Goal: Transaction & Acquisition: Purchase product/service

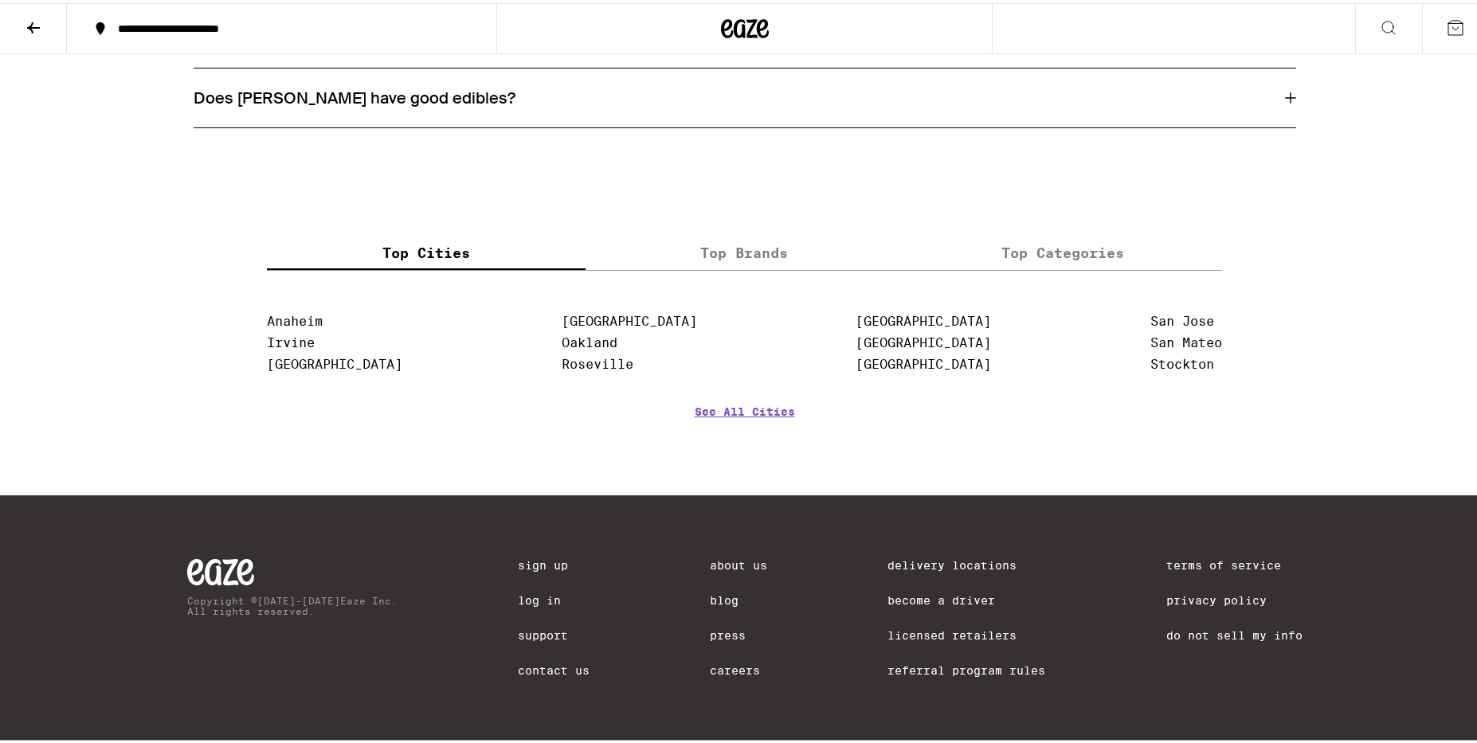
scroll to position [1302, 0]
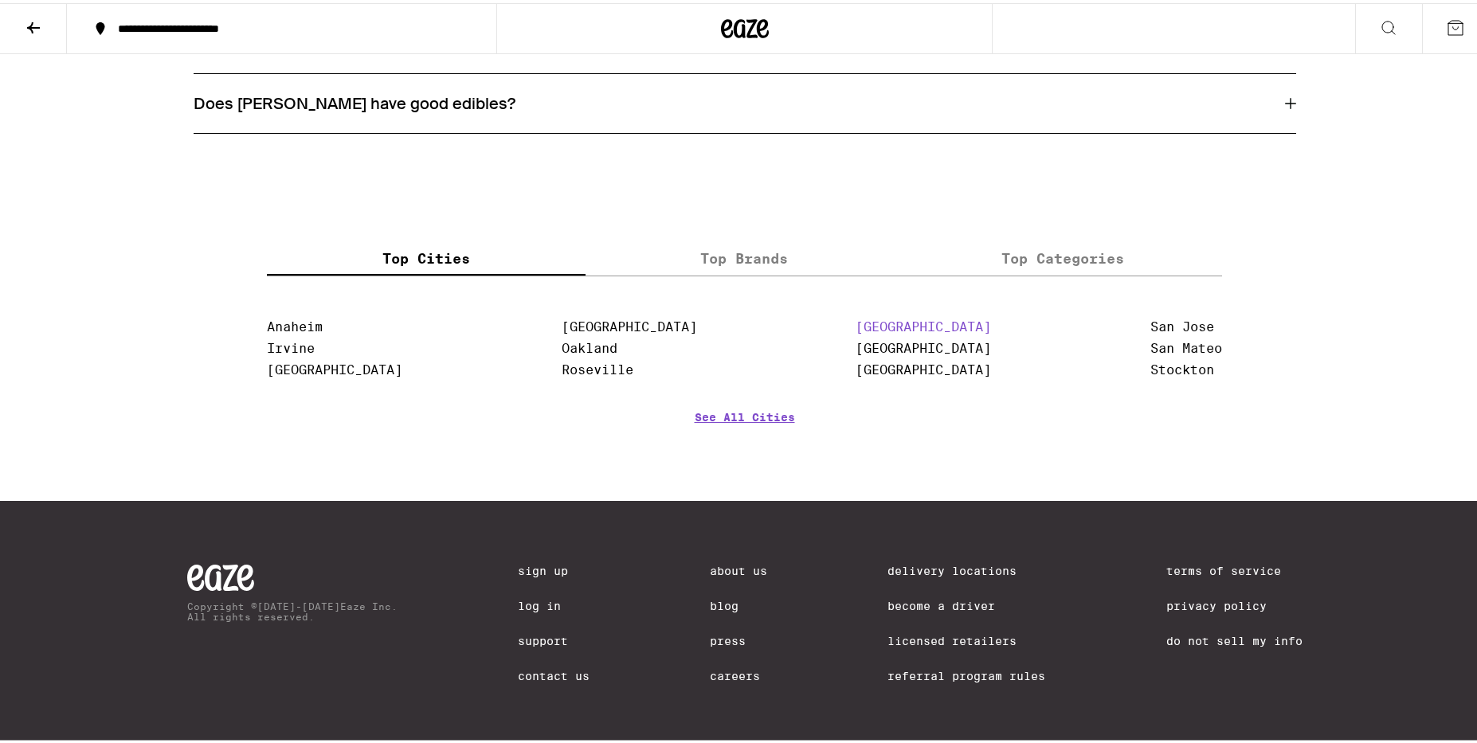
click at [855, 331] on link "[GEOGRAPHIC_DATA]" at bounding box center [922, 323] width 135 height 15
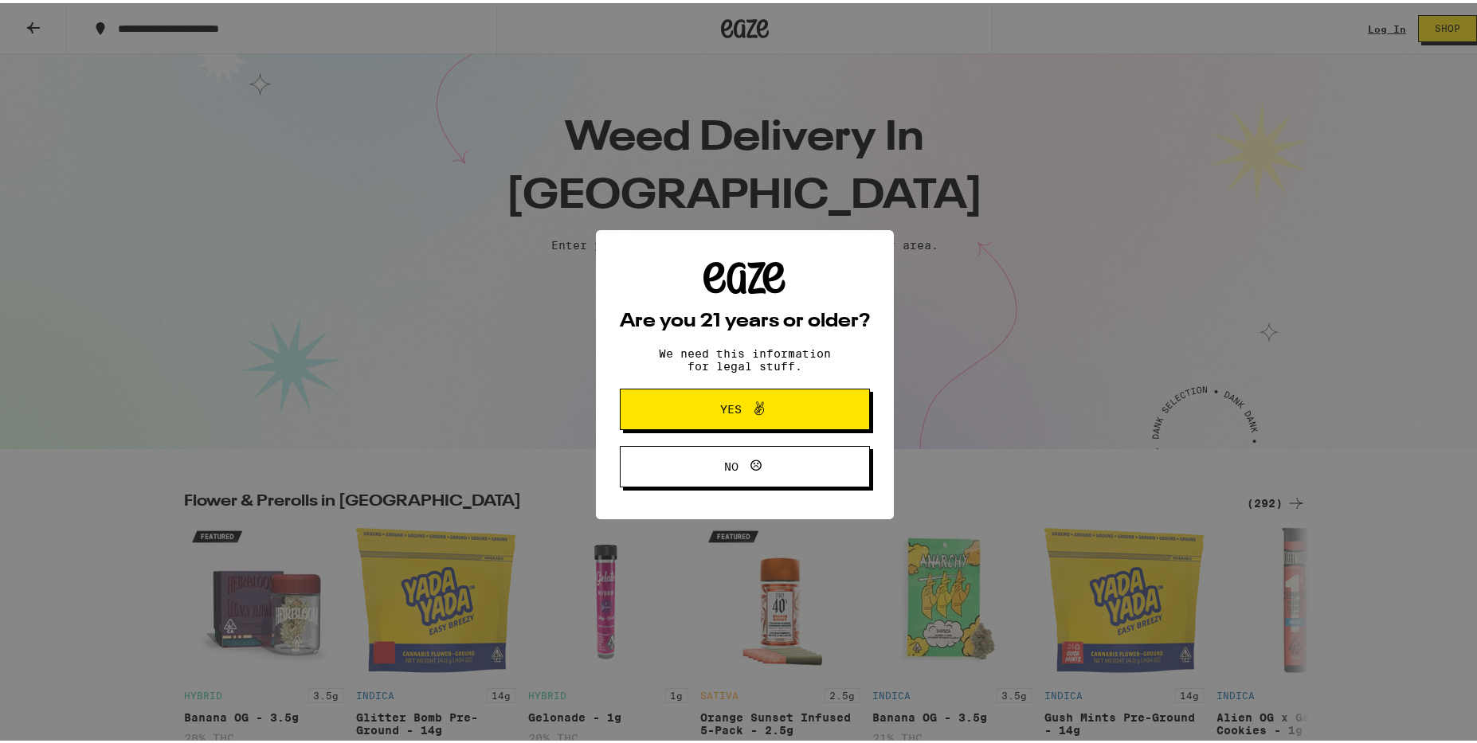
click at [742, 405] on span at bounding box center [755, 406] width 27 height 21
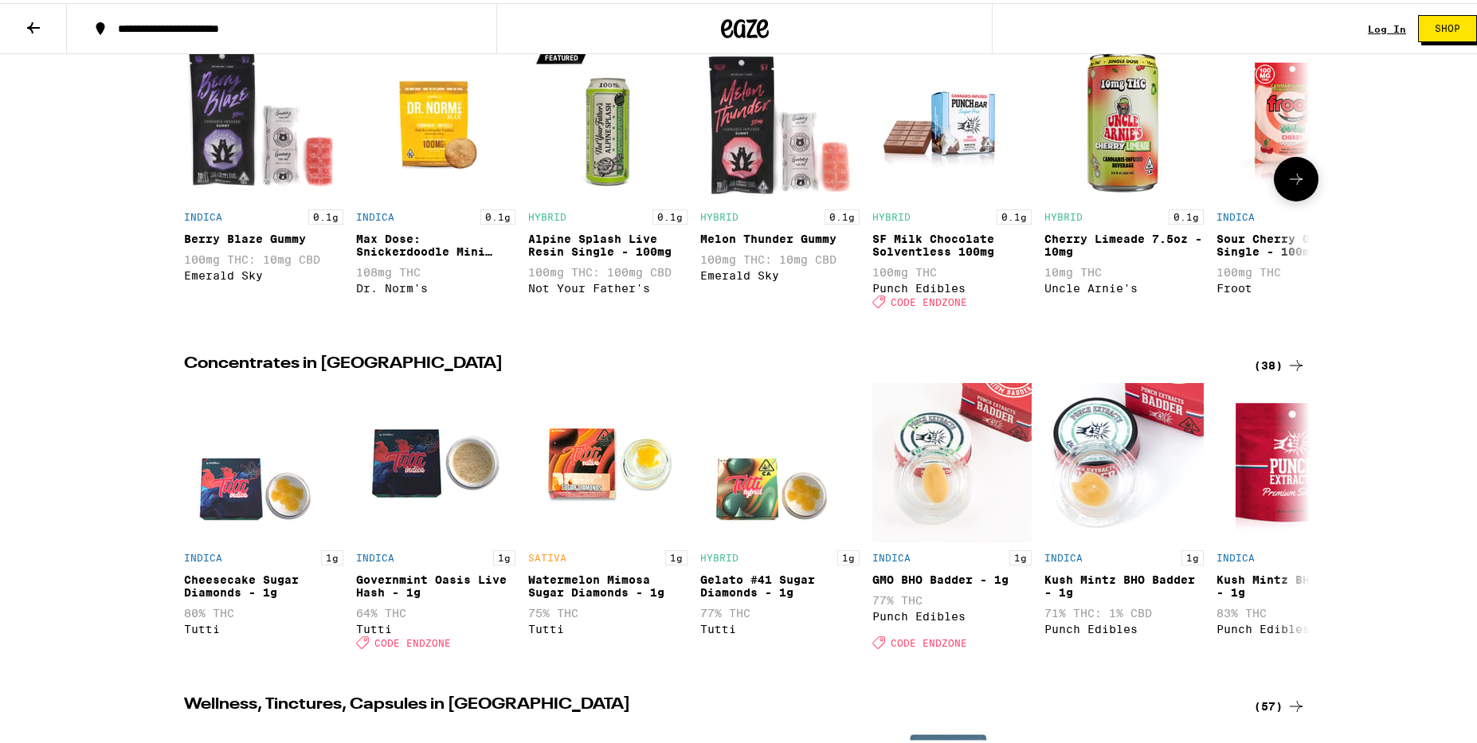
scroll to position [774, 0]
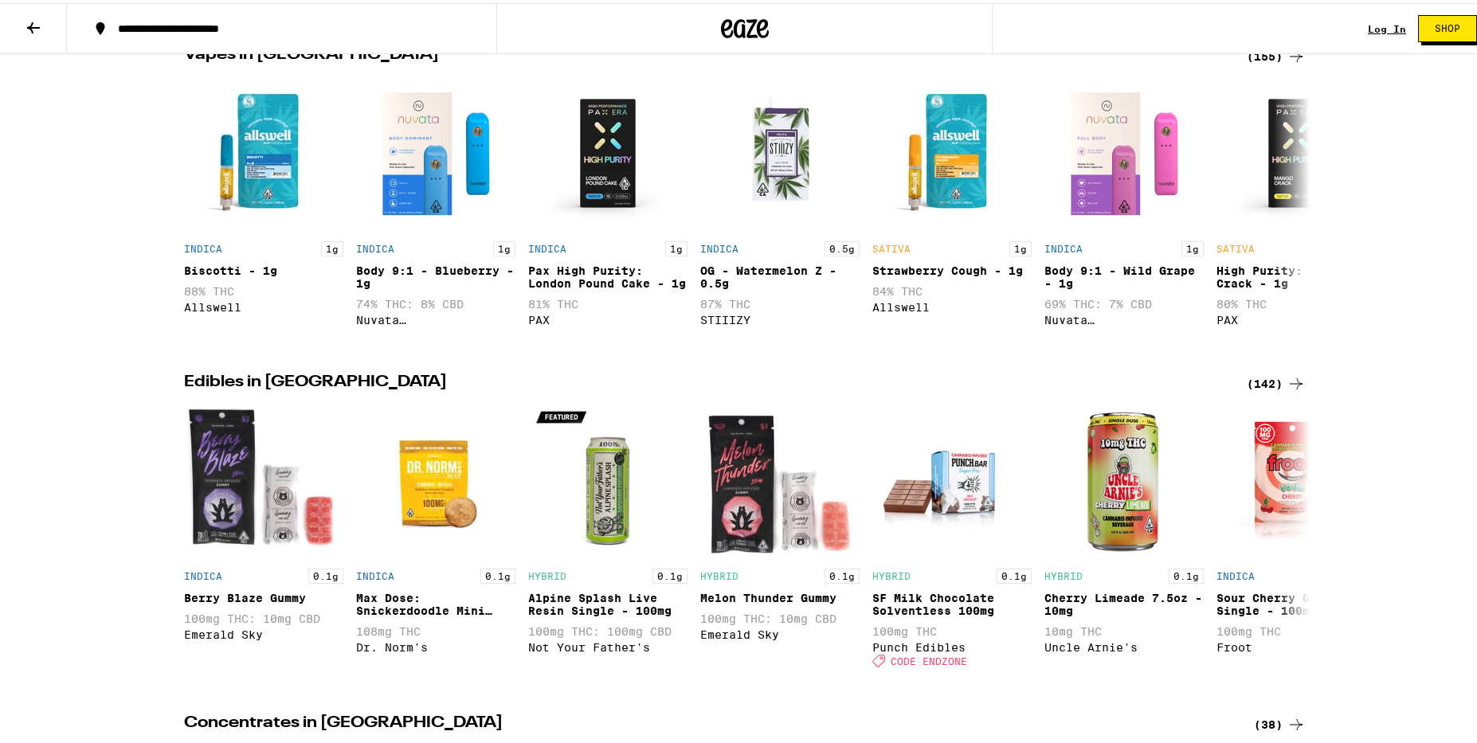
click at [34, 25] on icon at bounding box center [33, 24] width 19 height 19
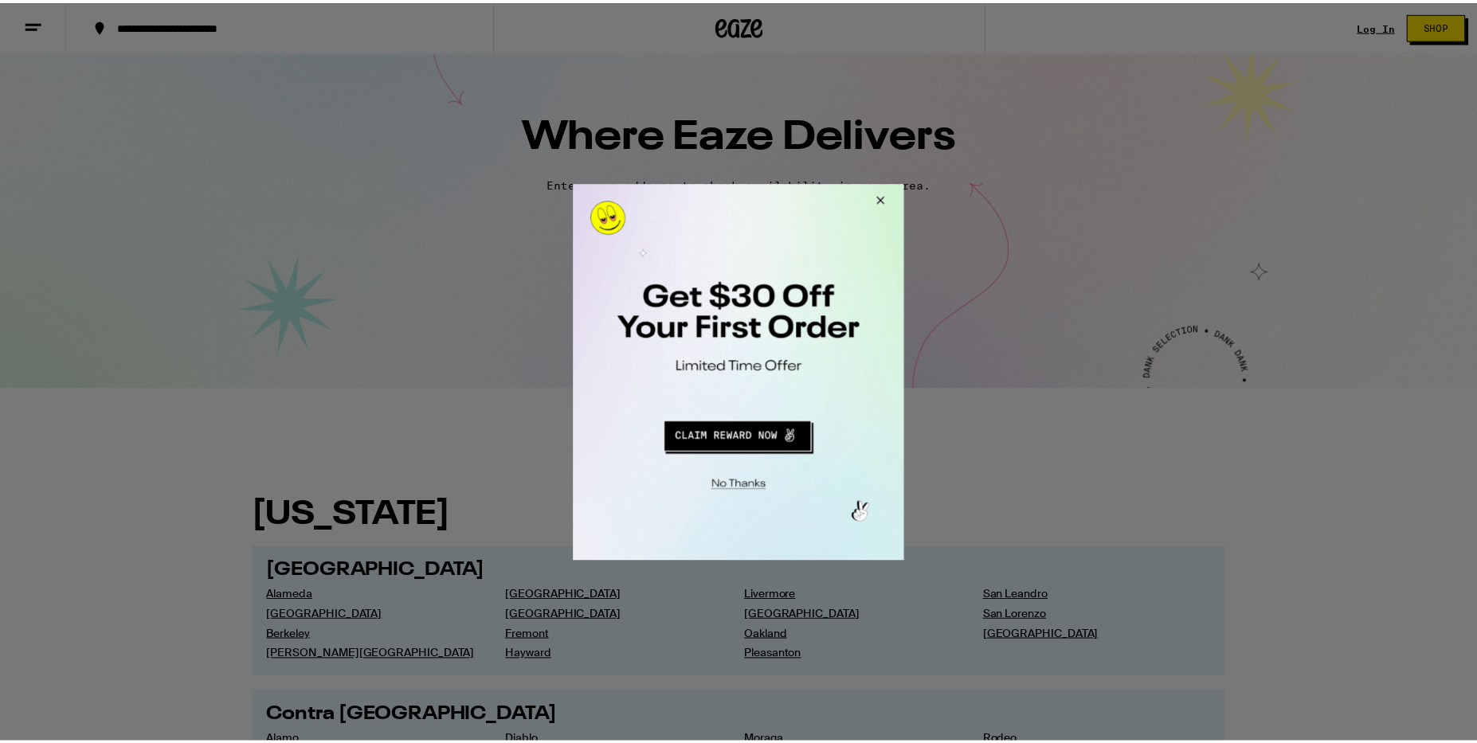
click at [881, 198] on button "Close Modal" at bounding box center [880, 202] width 43 height 38
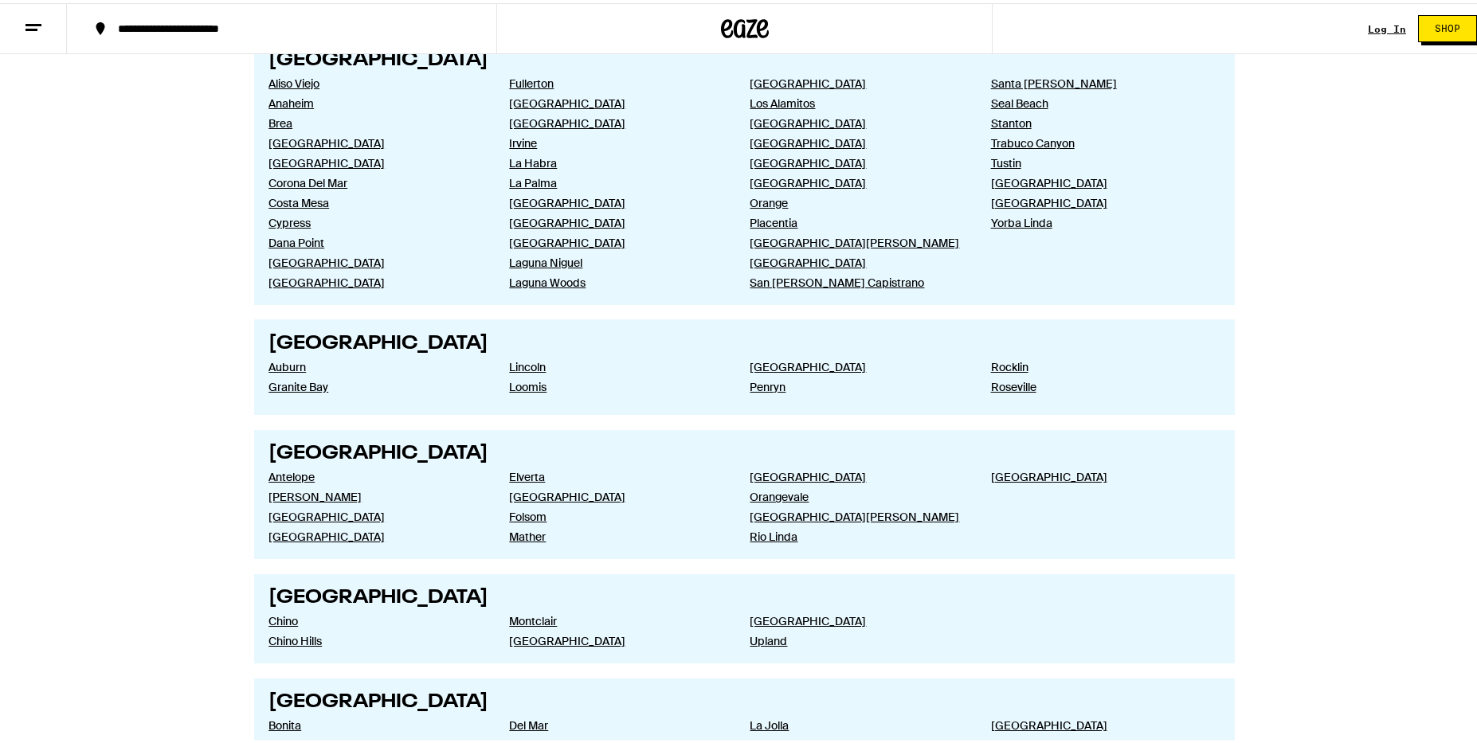
scroll to position [1810, 0]
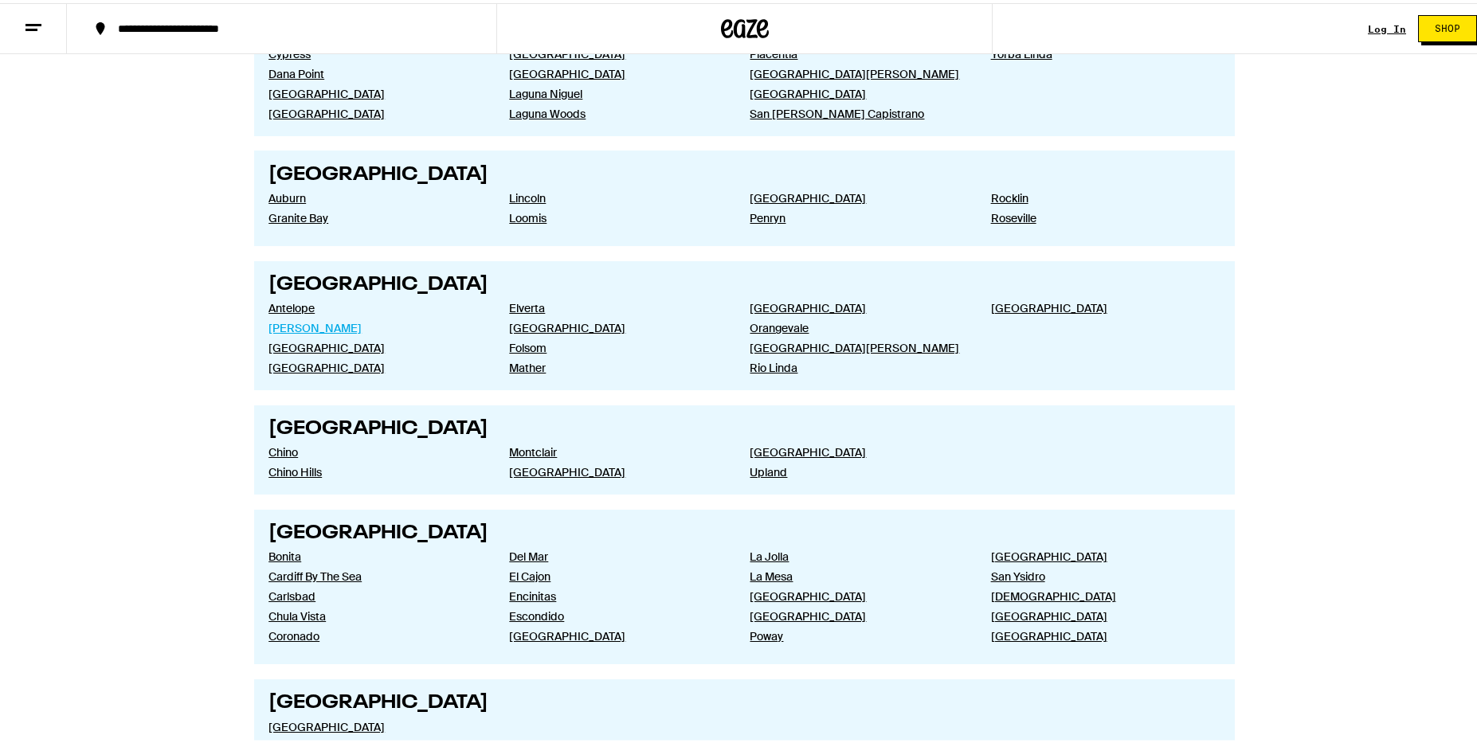
click at [291, 327] on link "[PERSON_NAME]" at bounding box center [375, 325] width 215 height 14
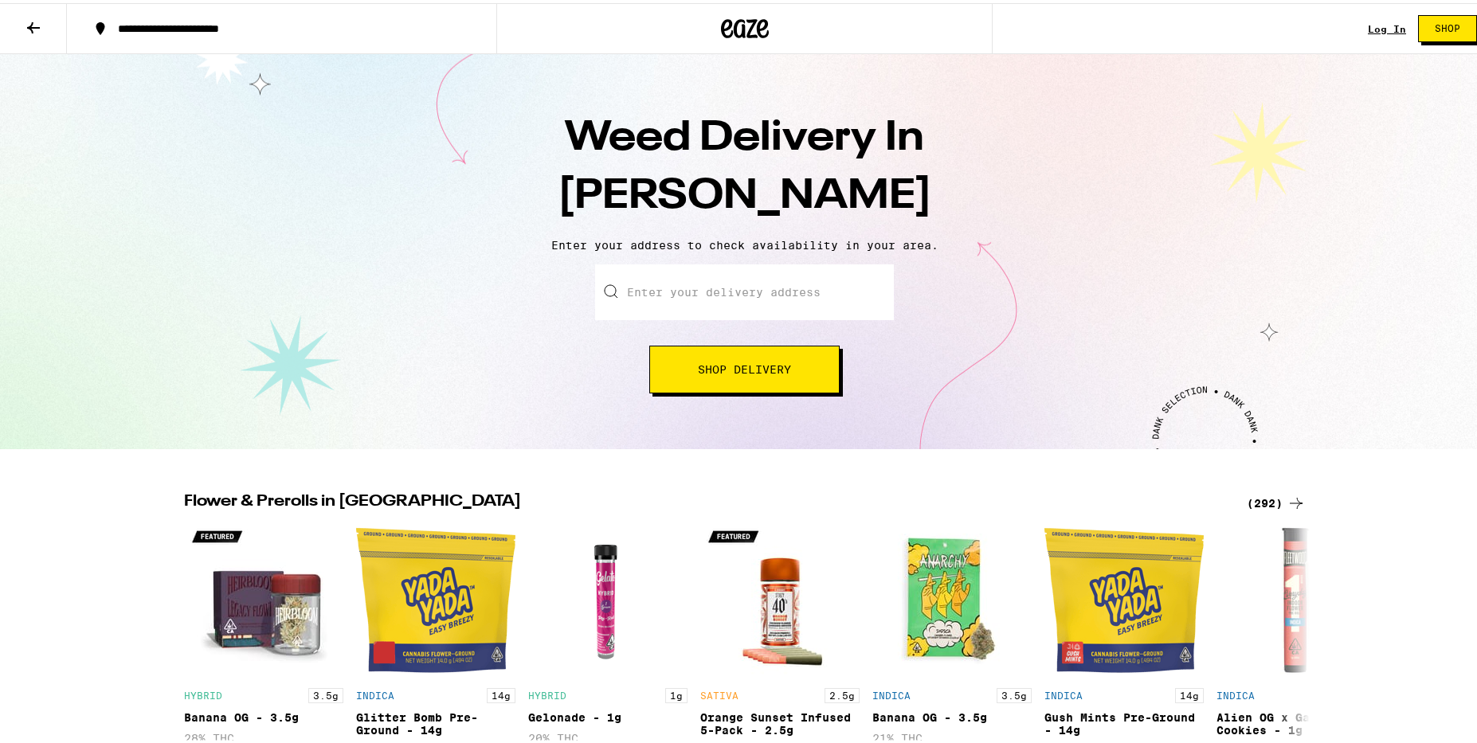
click at [657, 295] on input "Enter your delivery address" at bounding box center [744, 289] width 299 height 56
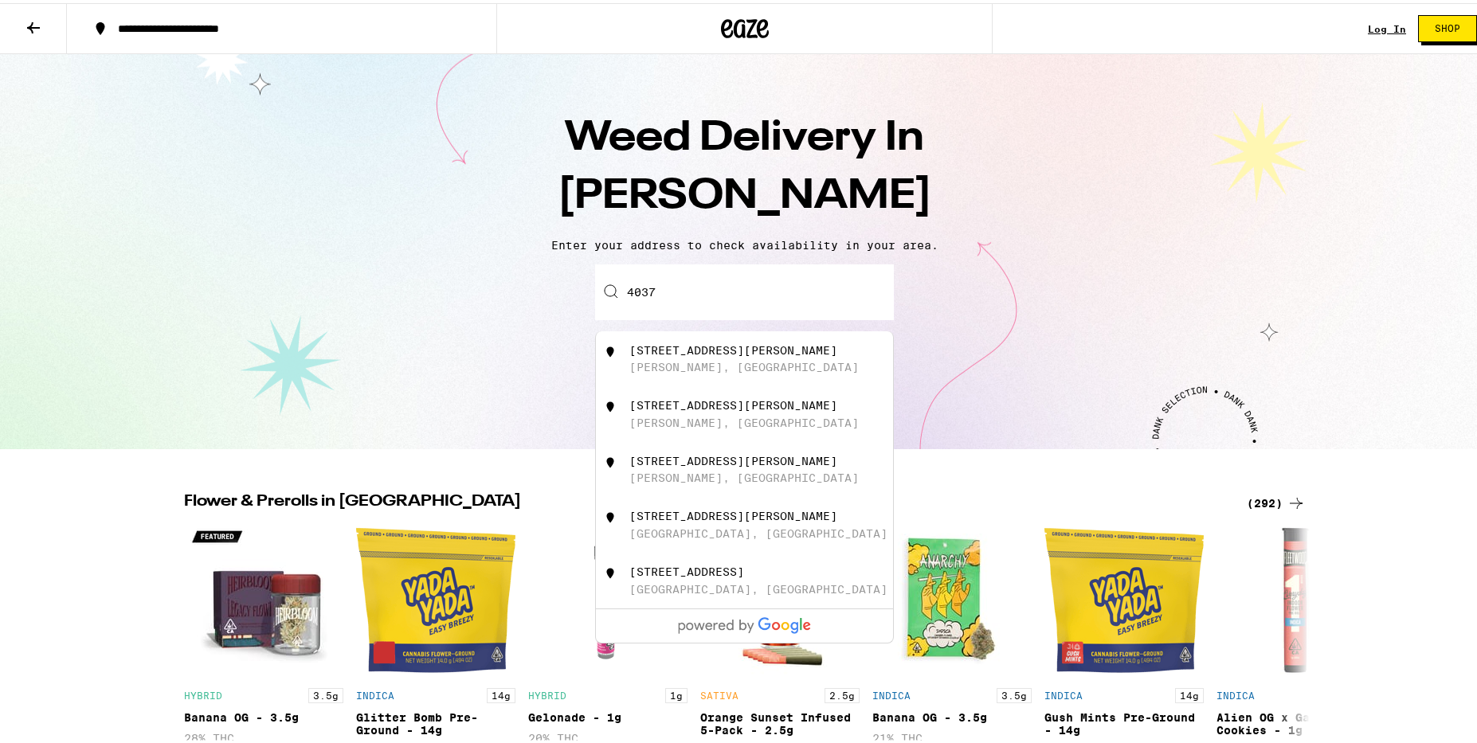
click at [659, 409] on div "[STREET_ADDRESS][PERSON_NAME]" at bounding box center [733, 402] width 208 height 13
type input "[STREET_ADDRESS][PERSON_NAME][PERSON_NAME]"
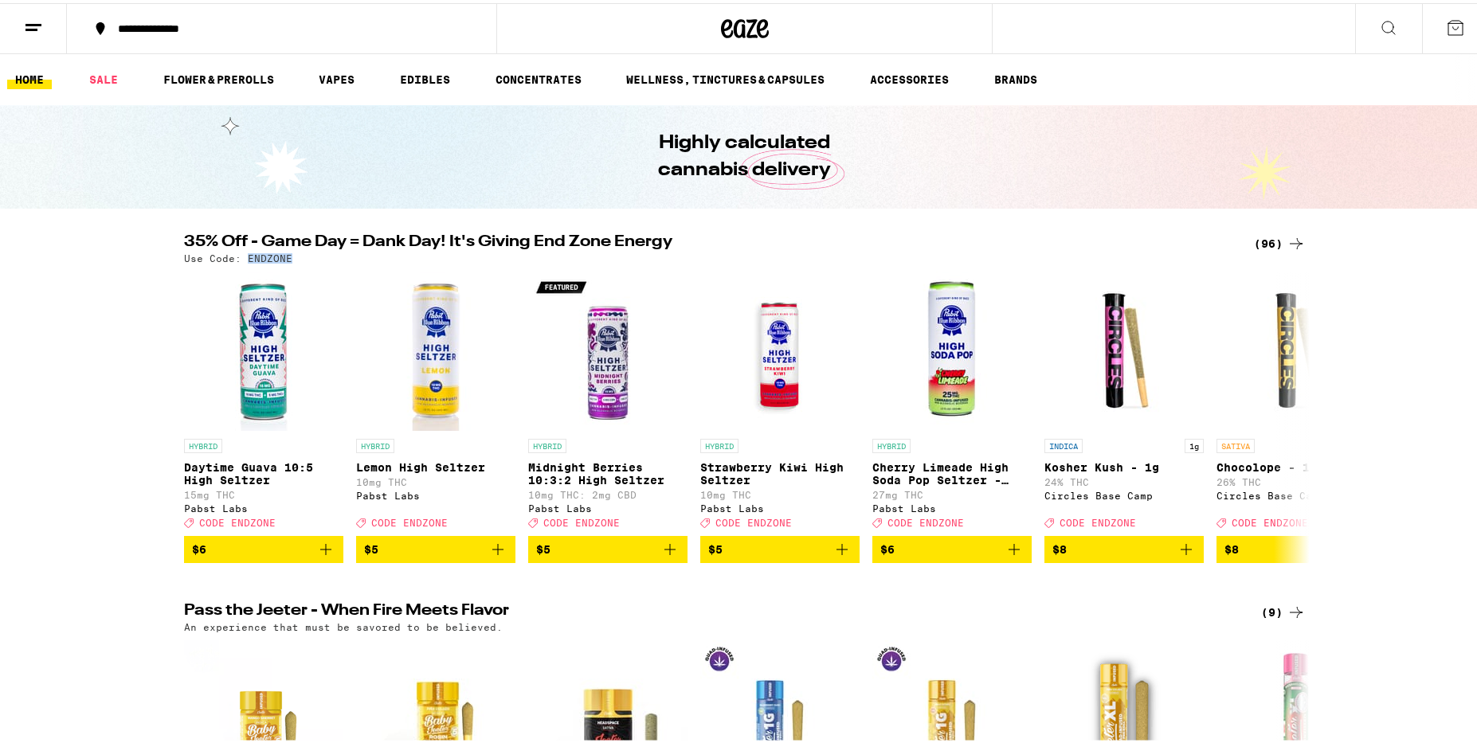
drag, startPoint x: 240, startPoint y: 254, endPoint x: 285, endPoint y: 259, distance: 45.6
click at [285, 259] on div "Use Code: ENDZONE" at bounding box center [744, 255] width 1121 height 10
copy p "ENDZONE"
click at [671, 72] on link "WELLNESS, TINCTURES & CAPSULES" at bounding box center [725, 76] width 214 height 19
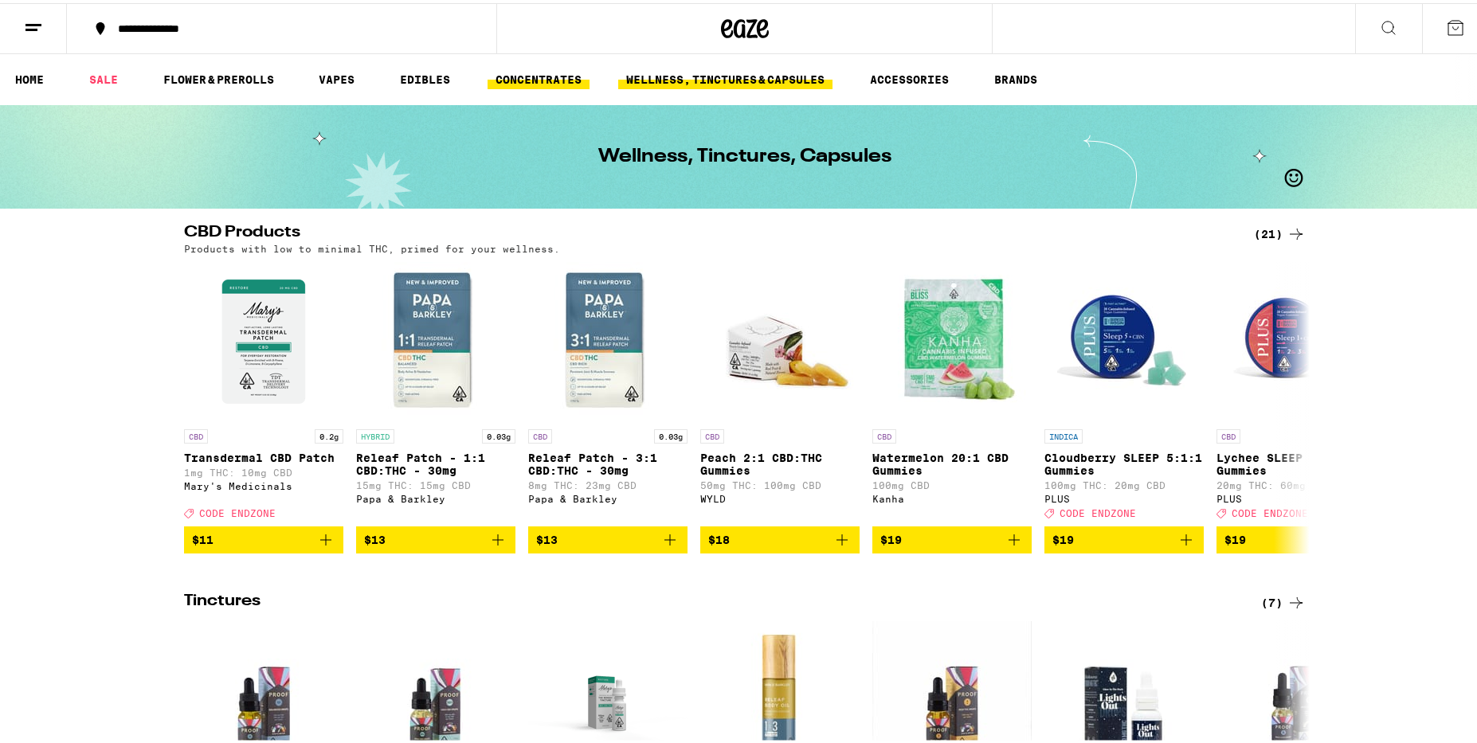
click at [547, 70] on link "CONCENTRATES" at bounding box center [538, 76] width 102 height 19
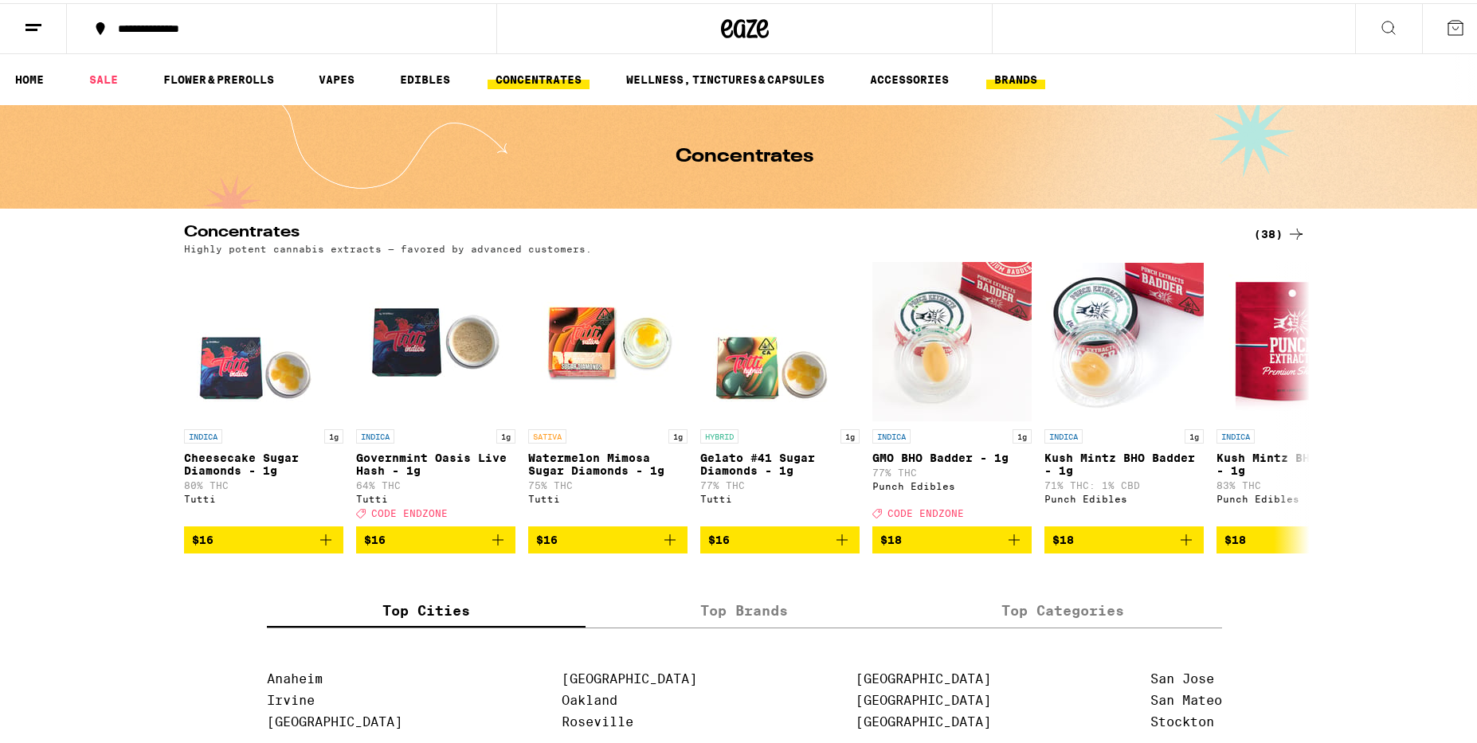
click at [1024, 76] on link "BRANDS" at bounding box center [1015, 76] width 59 height 19
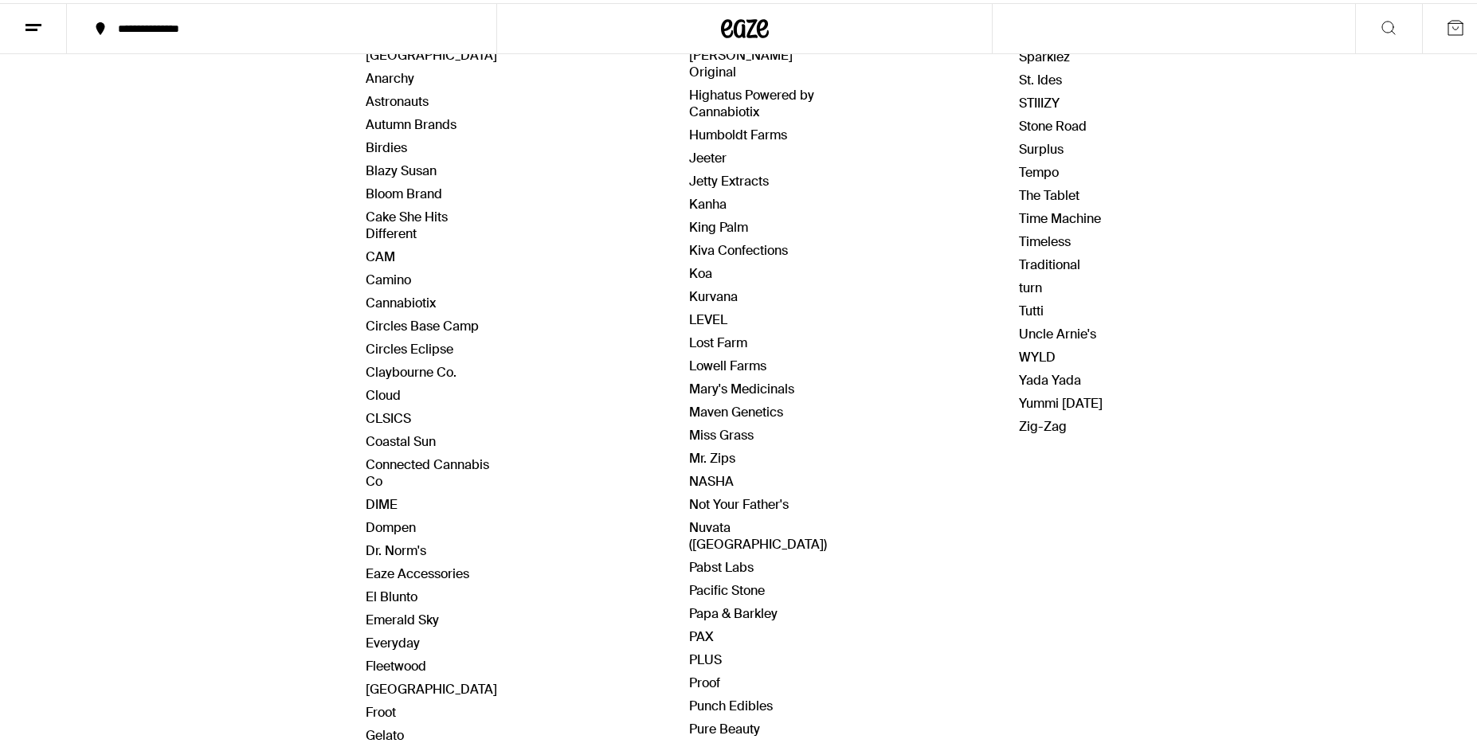
scroll to position [305, 0]
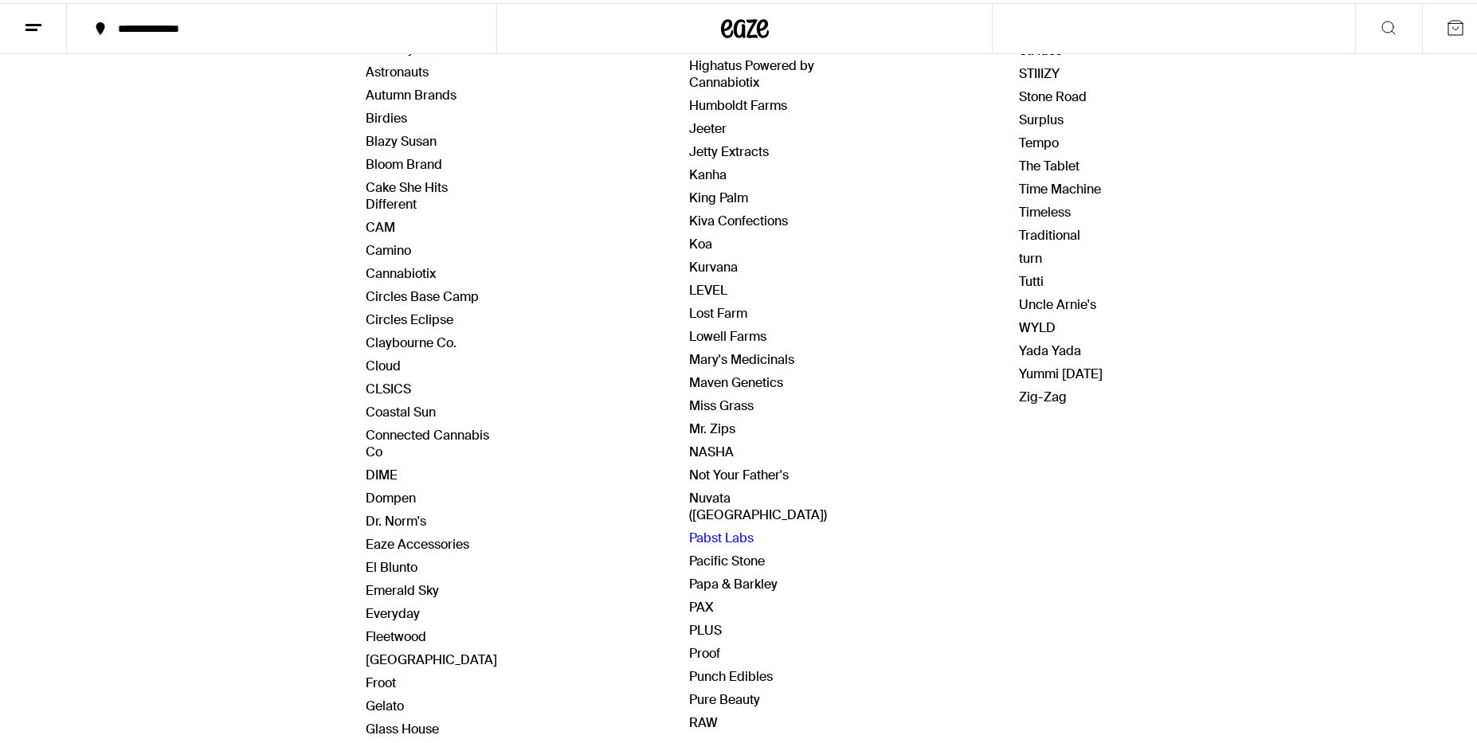
click at [694, 526] on link "Pabst Labs" at bounding box center [721, 534] width 65 height 17
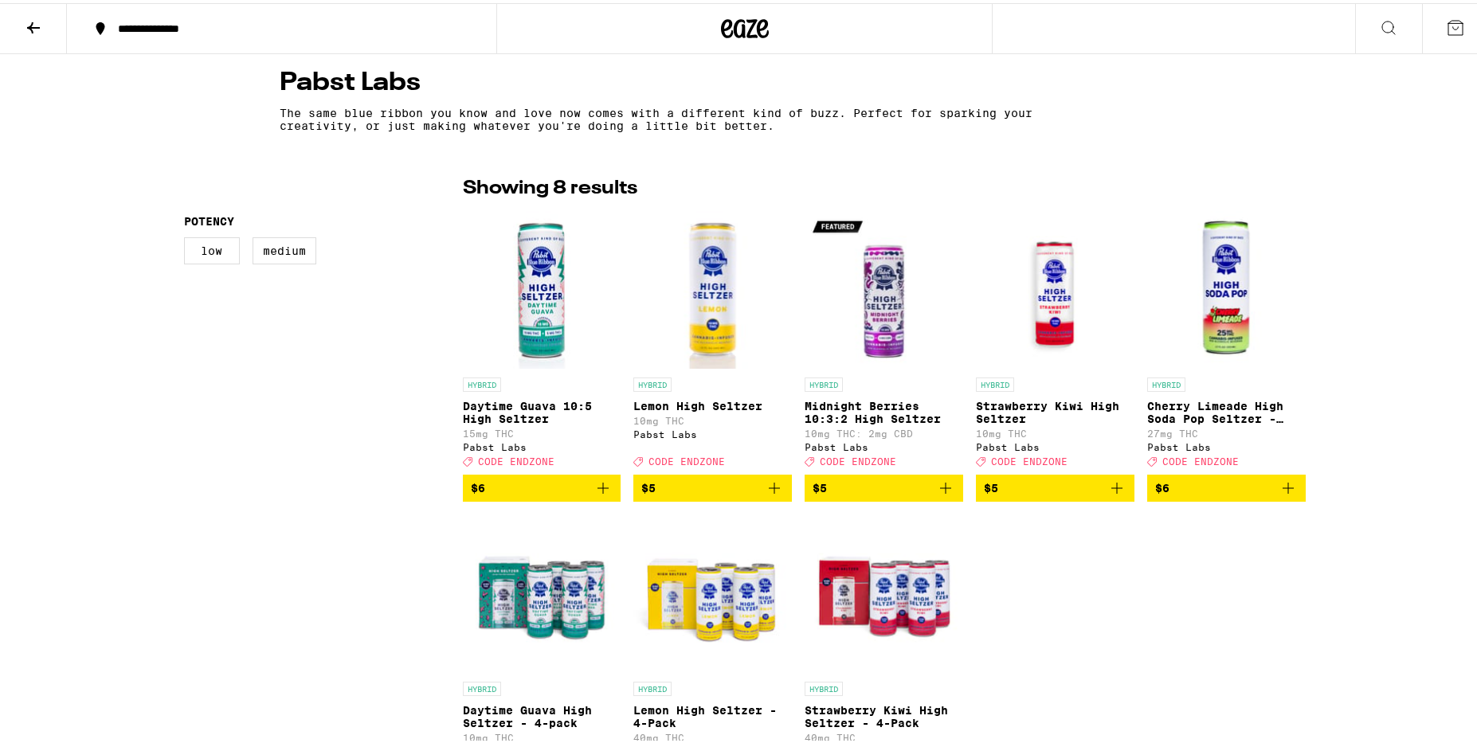
scroll to position [280, 0]
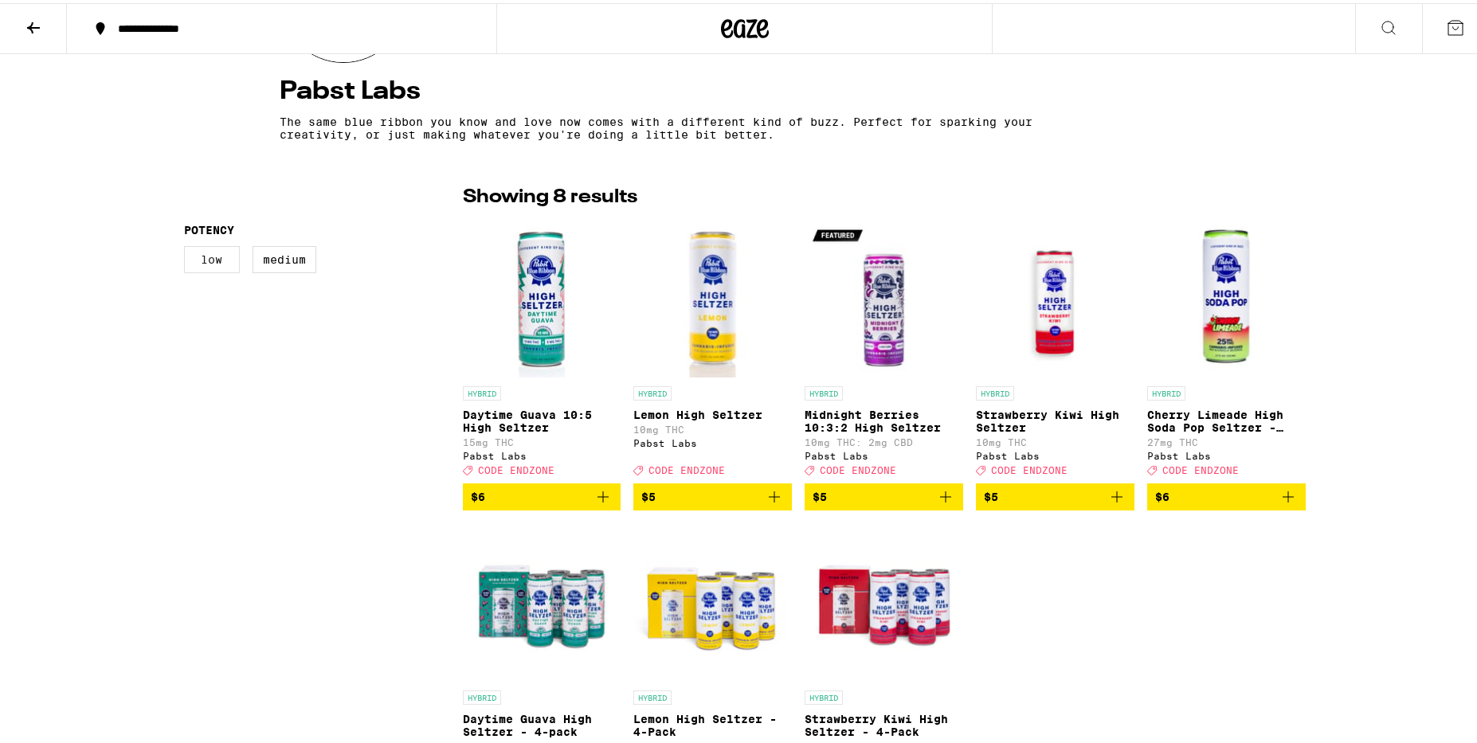
click at [198, 259] on label "Low" at bounding box center [212, 256] width 56 height 27
click at [188, 246] on input "Low" at bounding box center [187, 245] width 1 height 1
checkbox input "true"
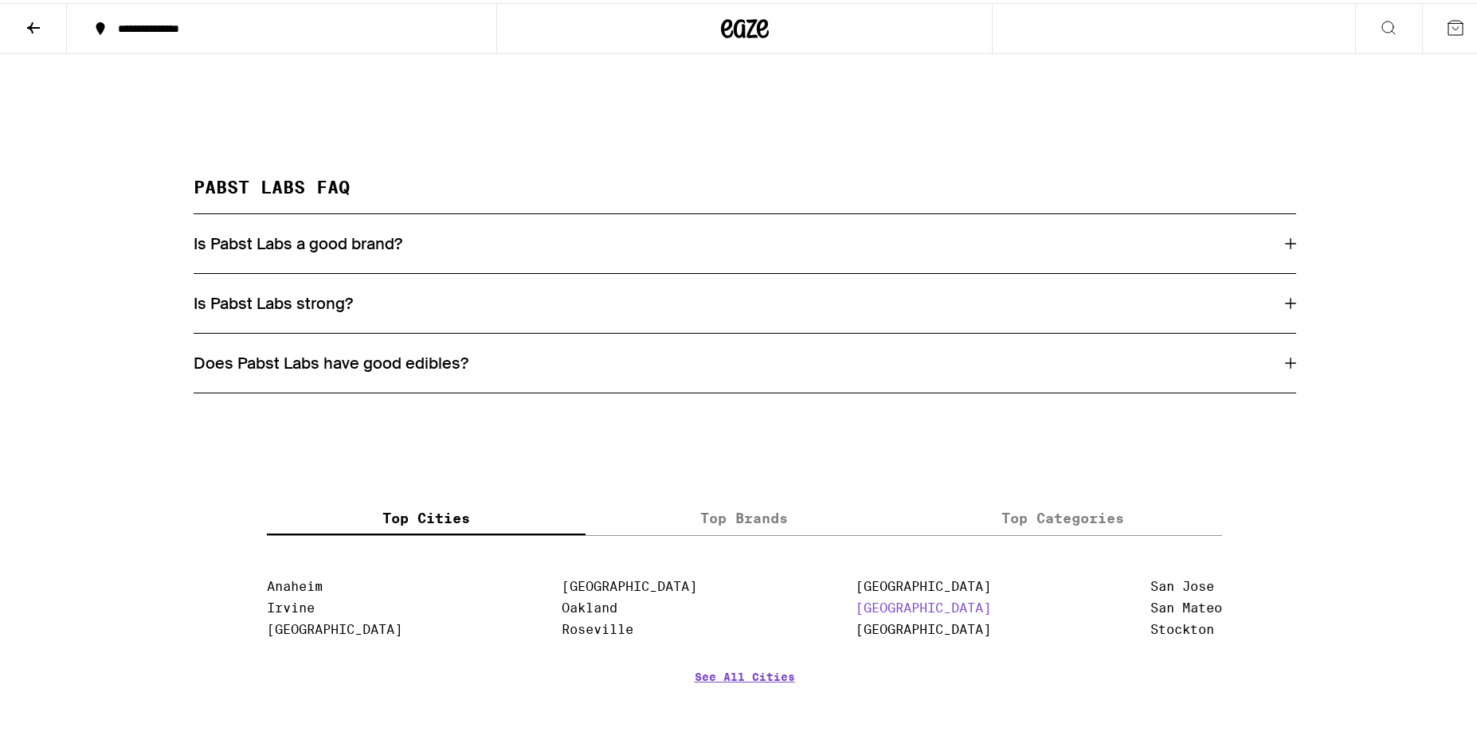
scroll to position [750, 0]
click at [664, 313] on div "Is Pabst Labs strong?" at bounding box center [745, 302] width 1102 height 21
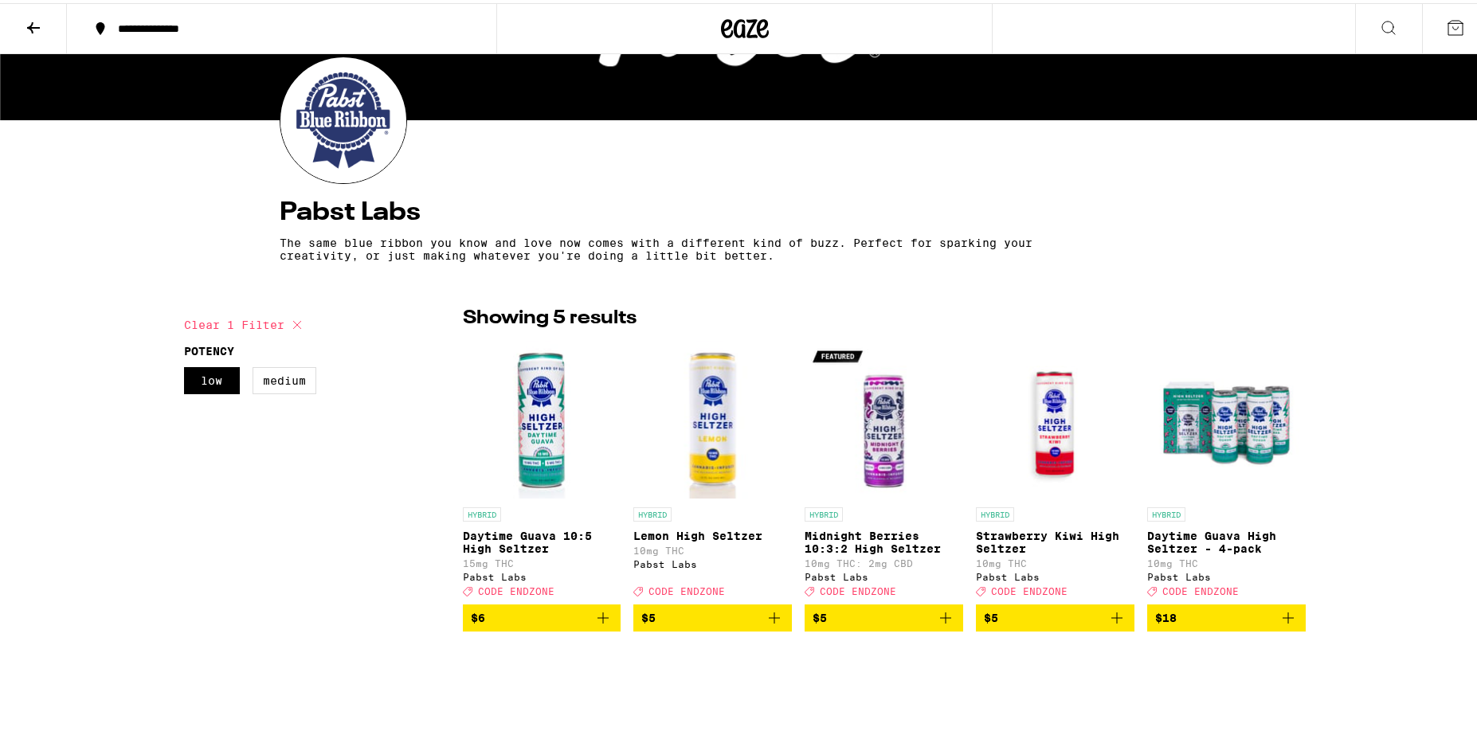
scroll to position [154, 0]
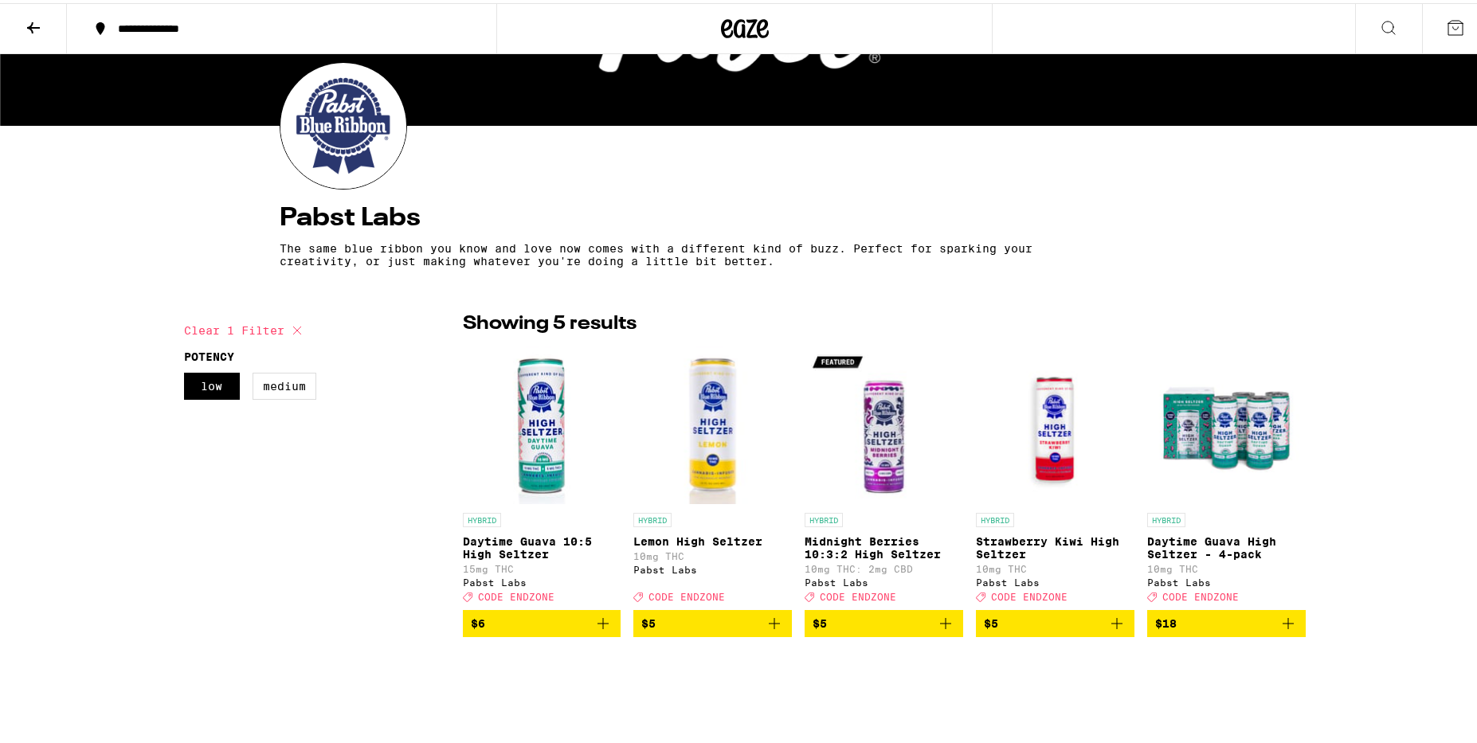
click at [1220, 630] on span "$18" at bounding box center [1226, 620] width 143 height 19
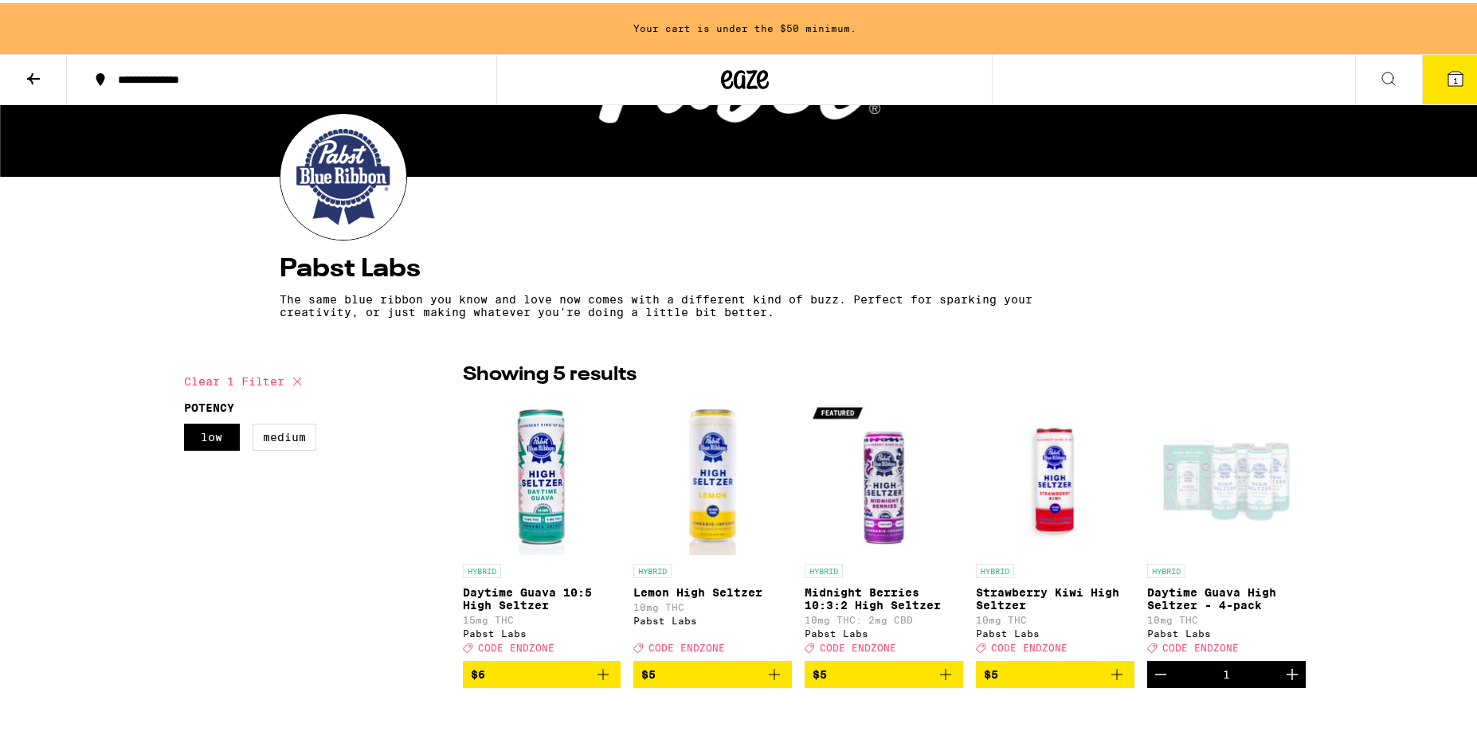
scroll to position [205, 0]
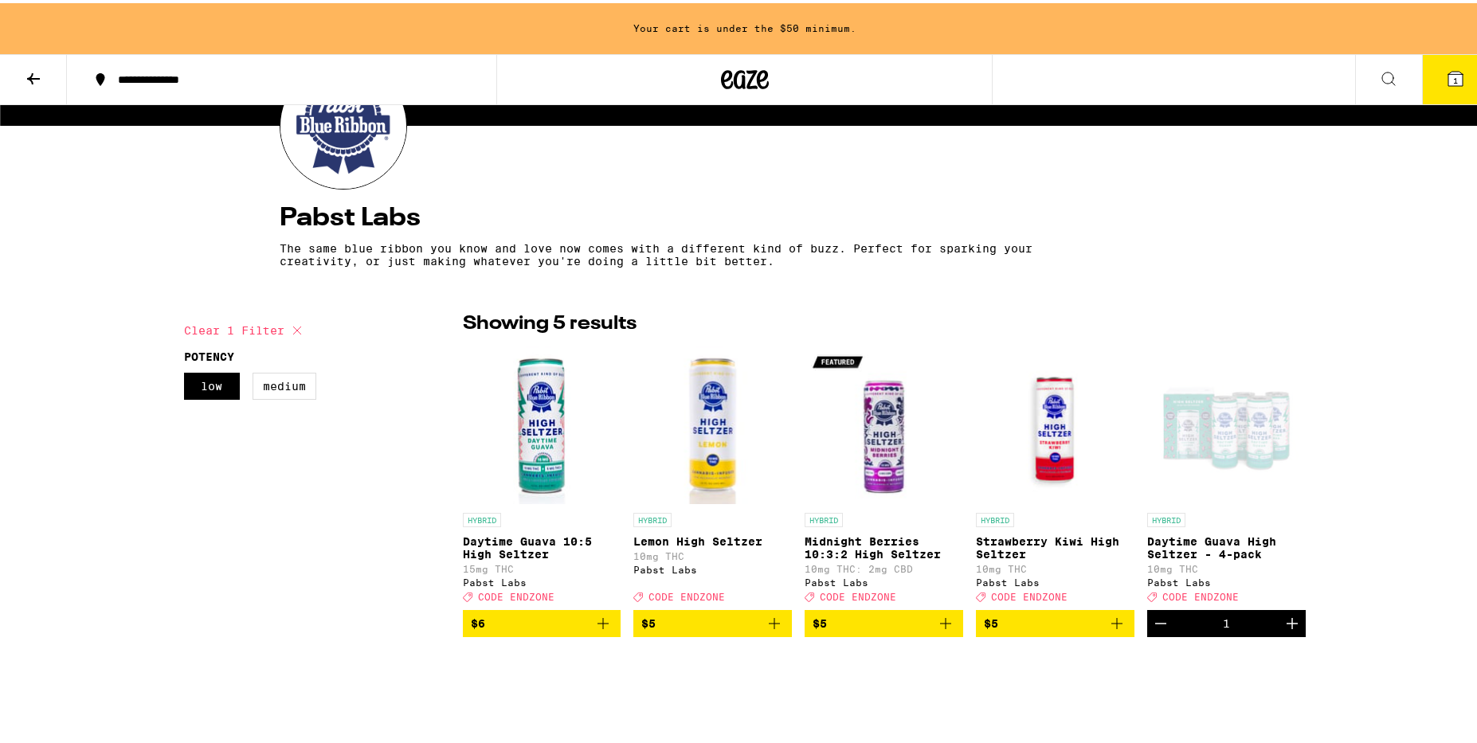
click at [36, 77] on icon at bounding box center [33, 75] width 19 height 19
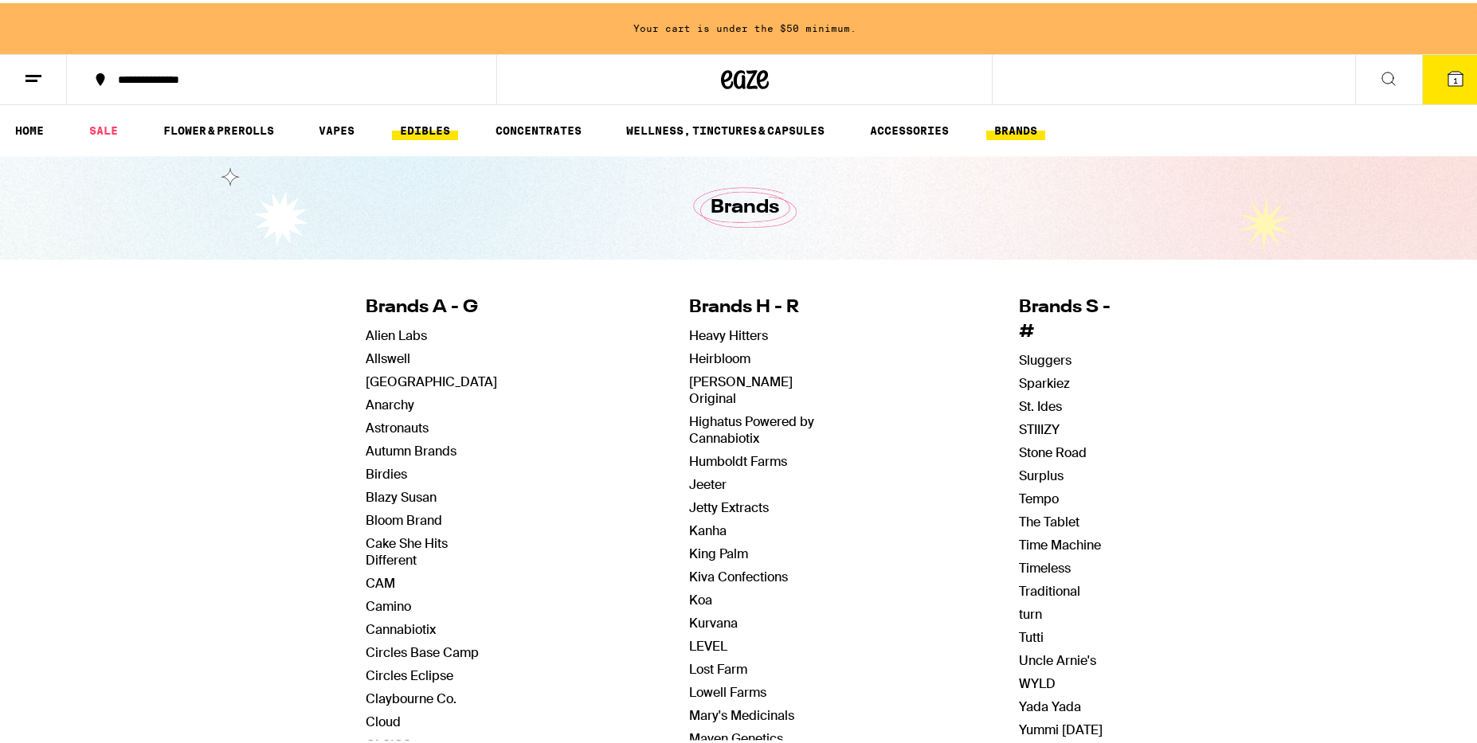
click at [421, 121] on link "EDIBLES" at bounding box center [425, 127] width 66 height 19
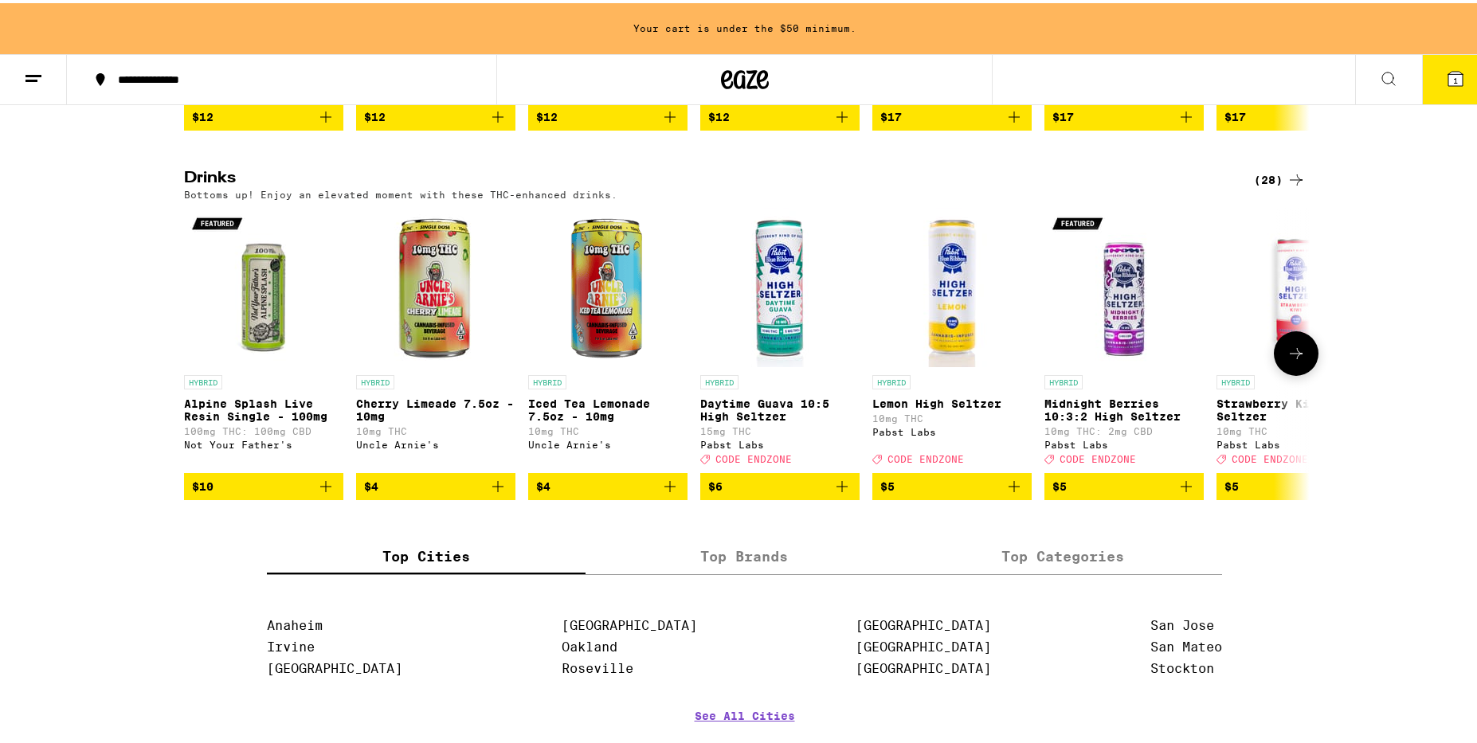
scroll to position [821, 0]
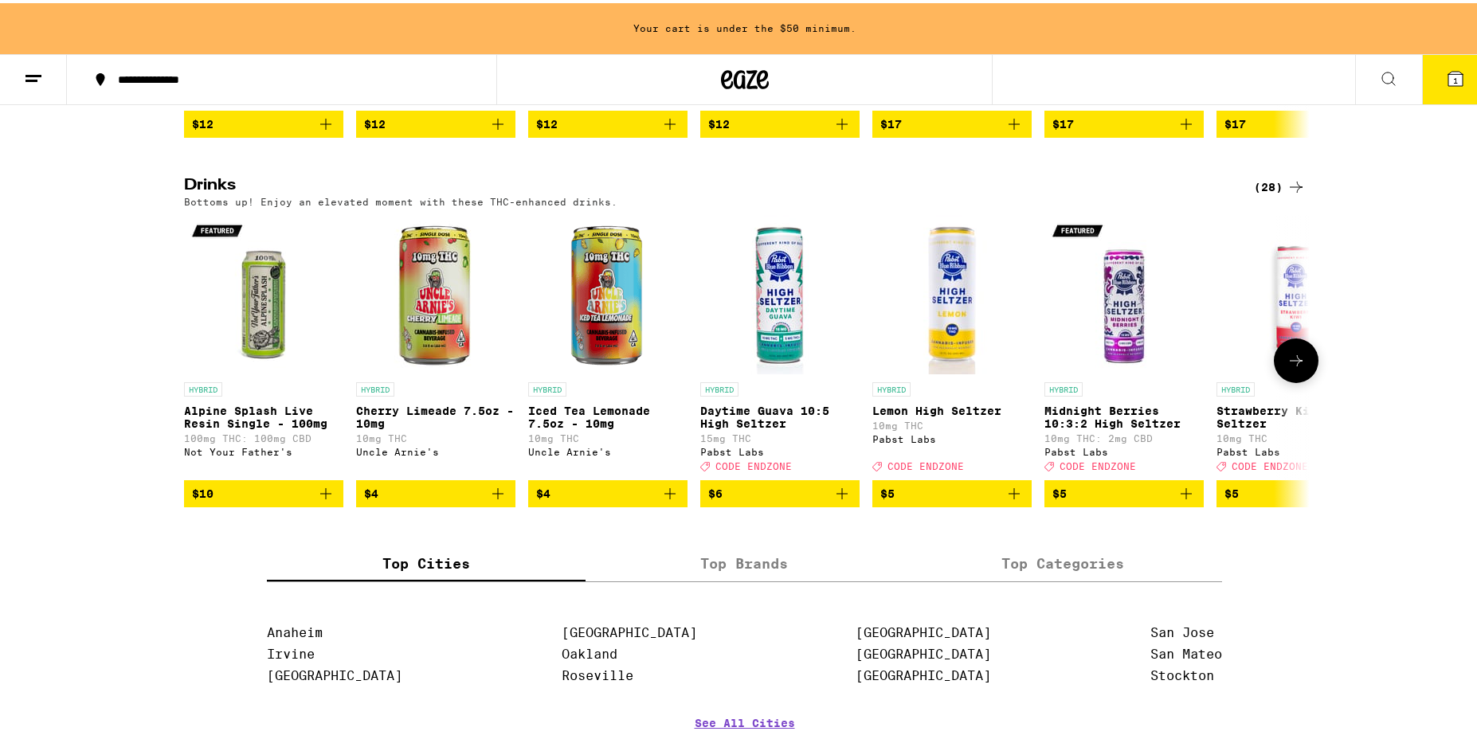
click at [1290, 363] on icon at bounding box center [1295, 357] width 13 height 11
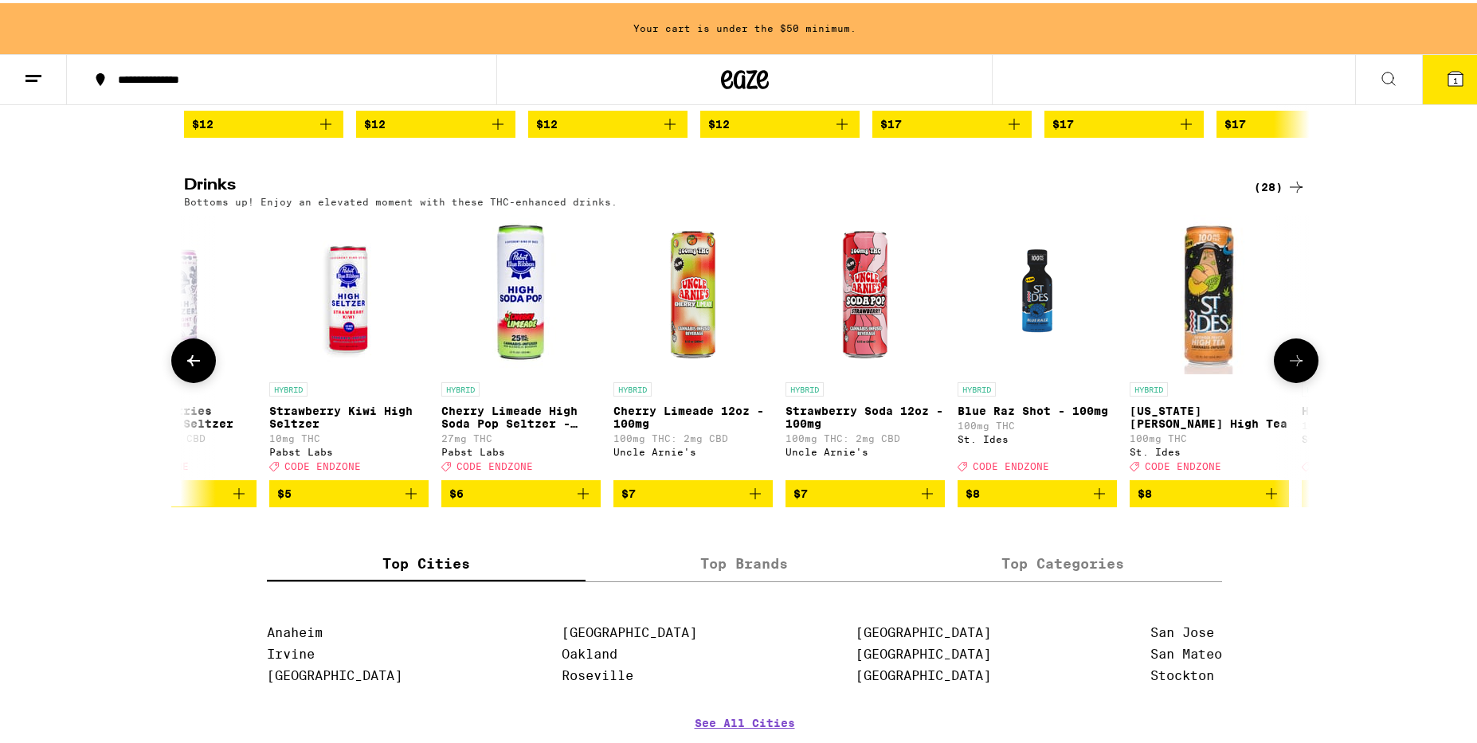
scroll to position [0, 948]
click at [1290, 363] on icon at bounding box center [1295, 357] width 13 height 11
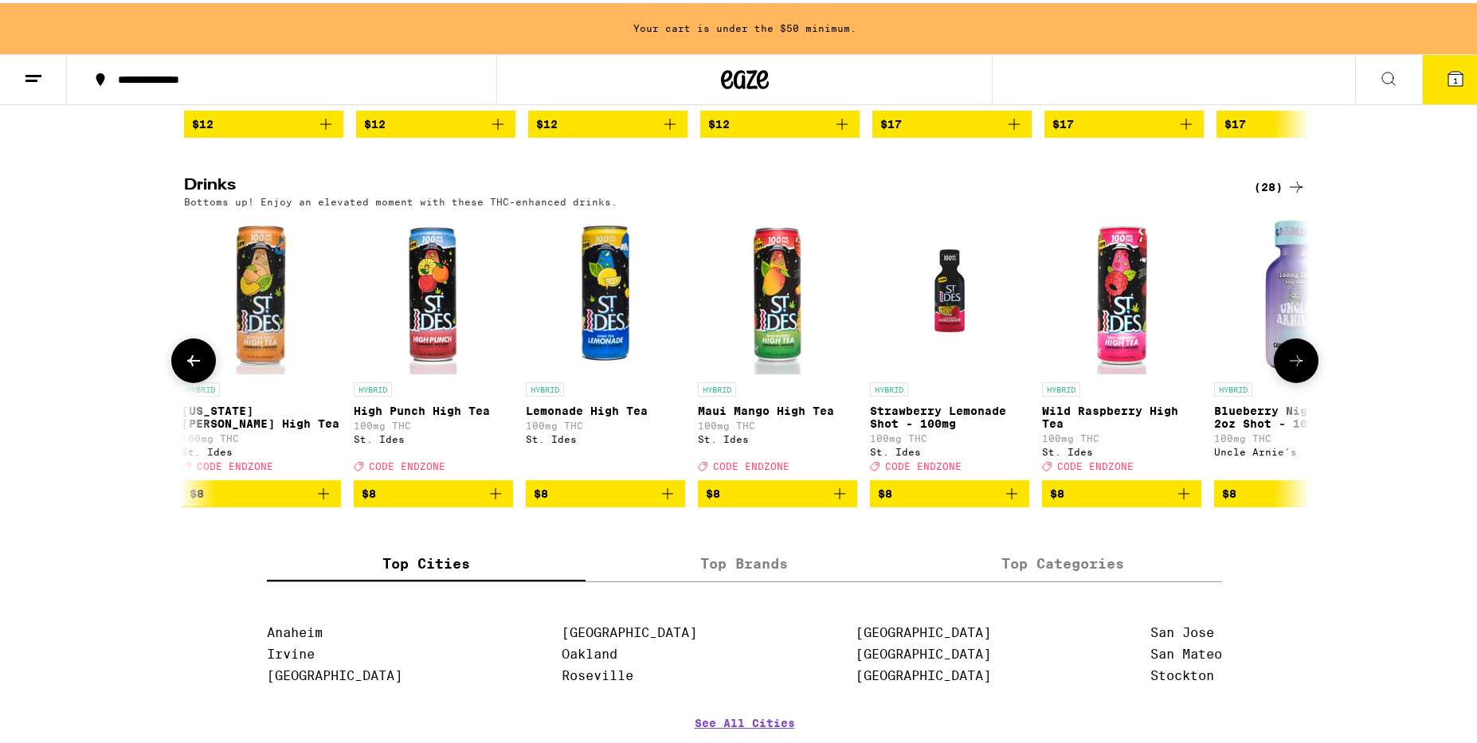
scroll to position [0, 1896]
click at [1290, 363] on icon at bounding box center [1295, 357] width 13 height 11
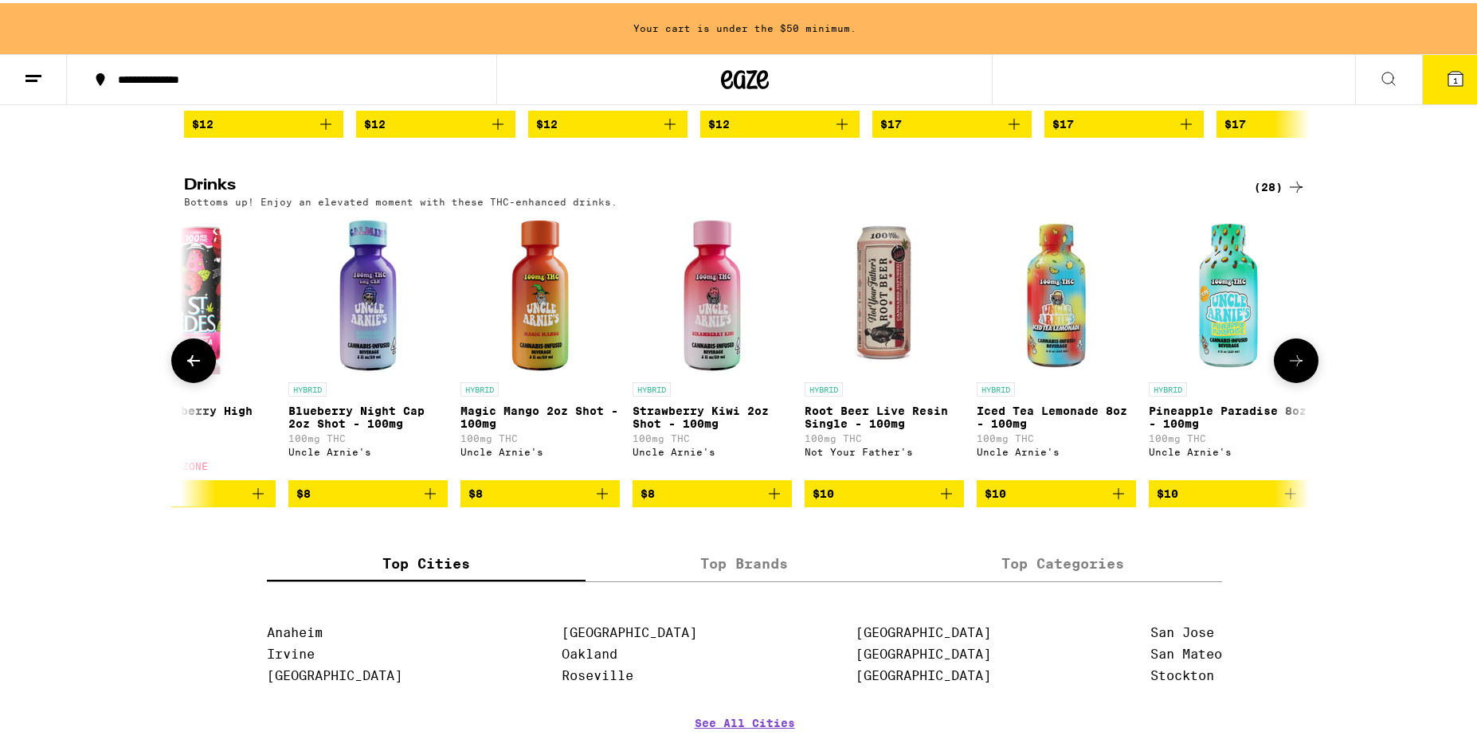
scroll to position [0, 2843]
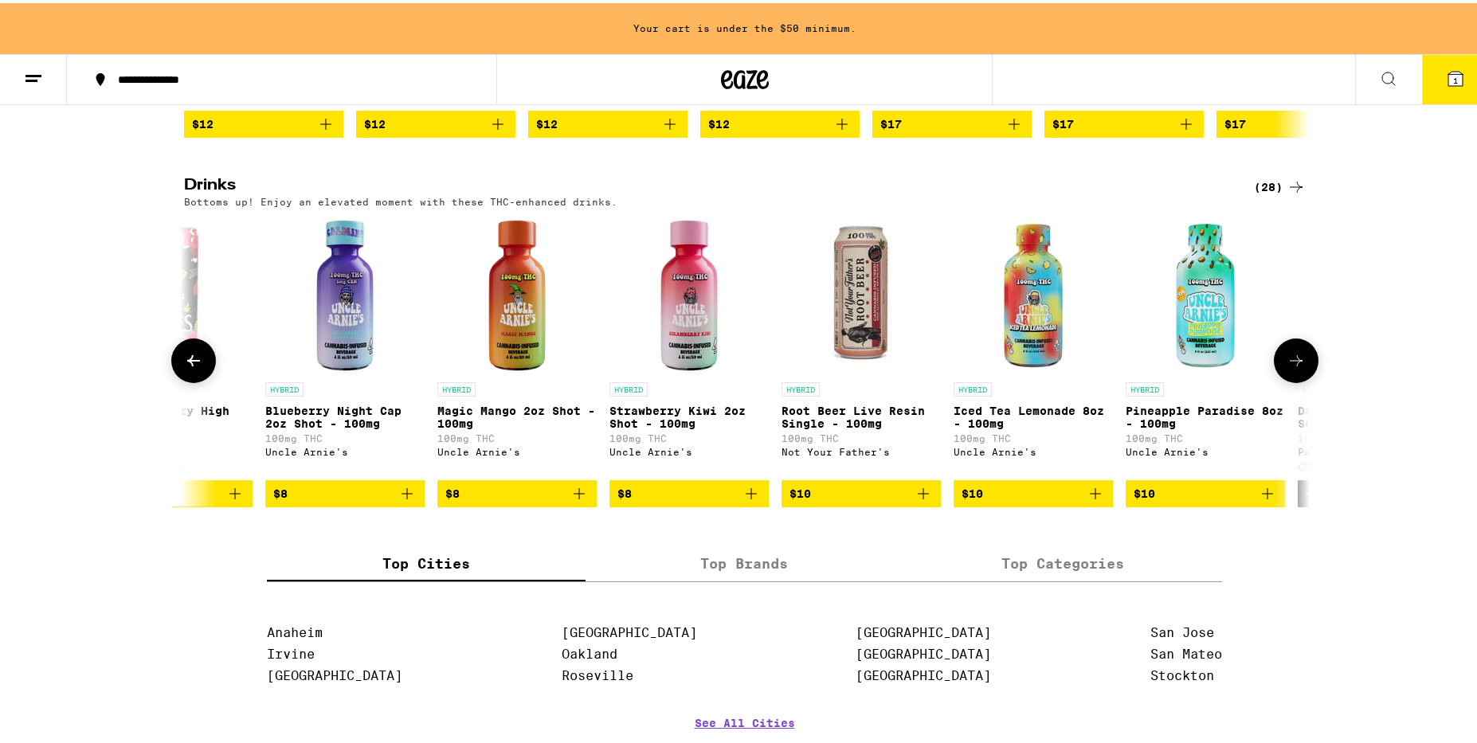
click at [1290, 363] on icon at bounding box center [1295, 357] width 13 height 11
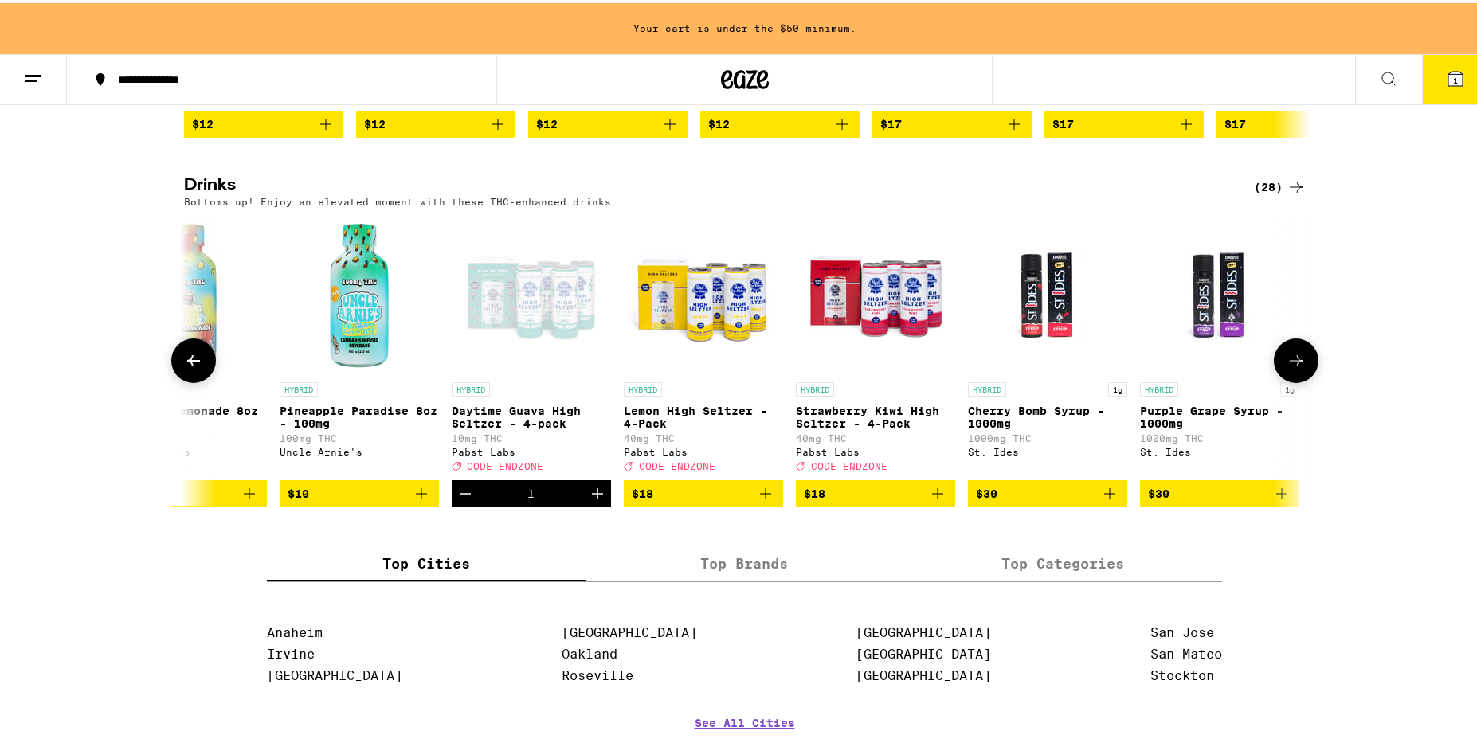
scroll to position [0, 3696]
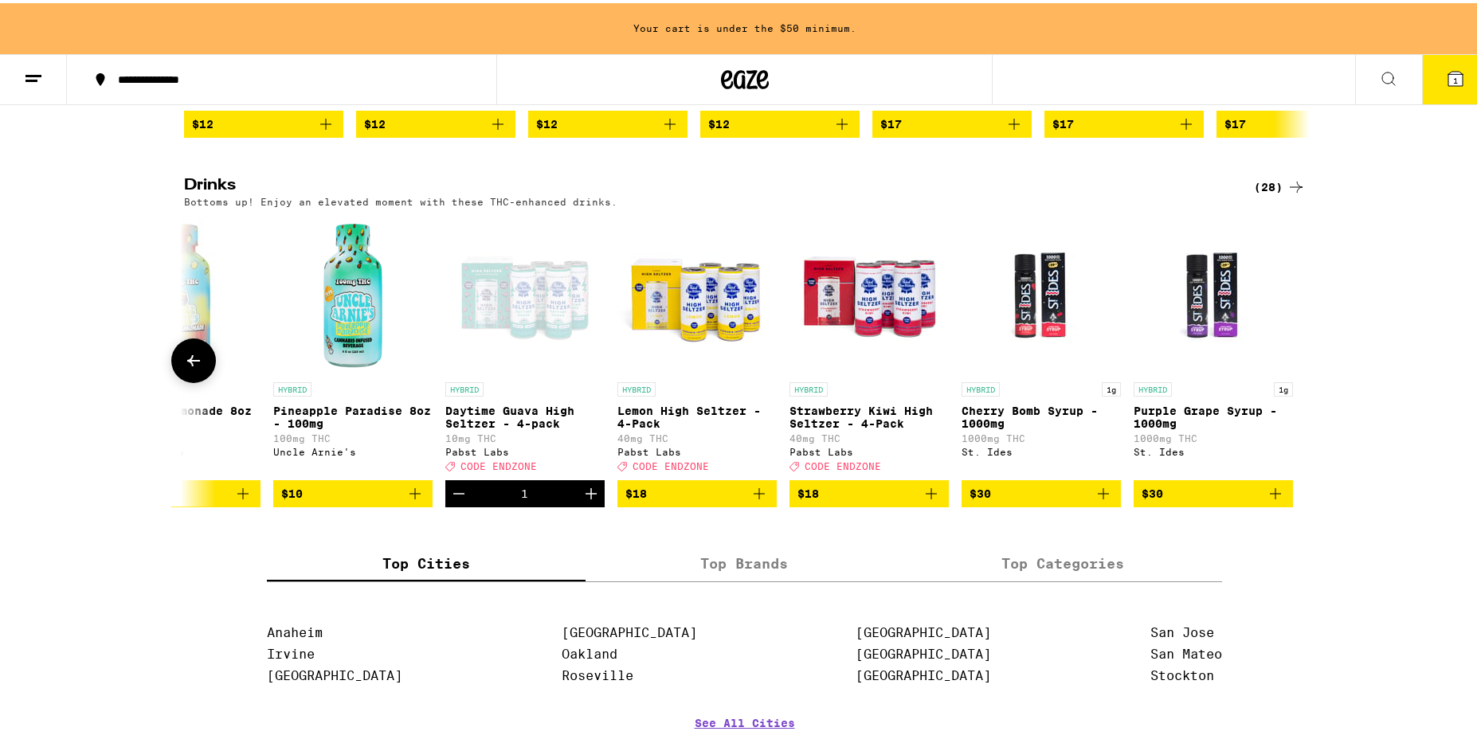
click at [185, 367] on icon at bounding box center [193, 357] width 19 height 19
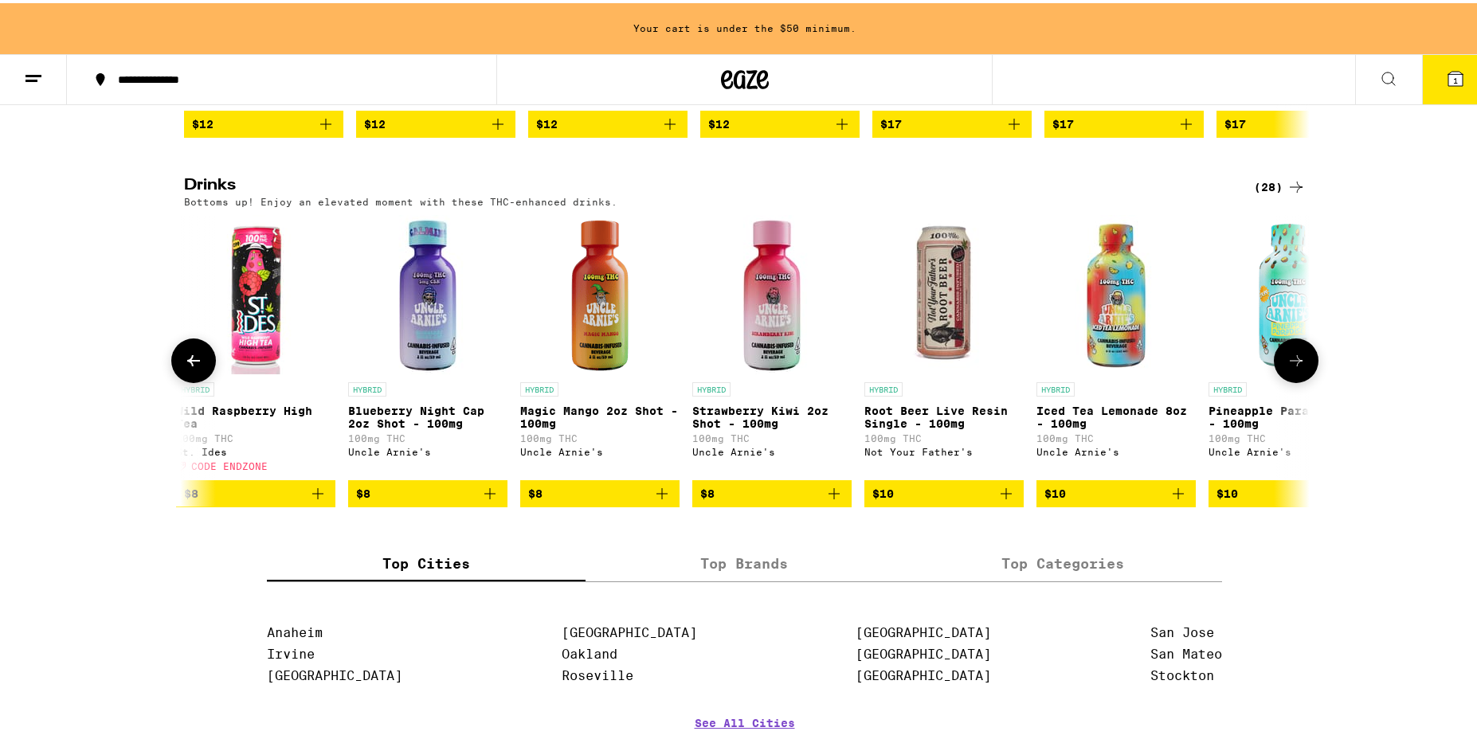
scroll to position [0, 2748]
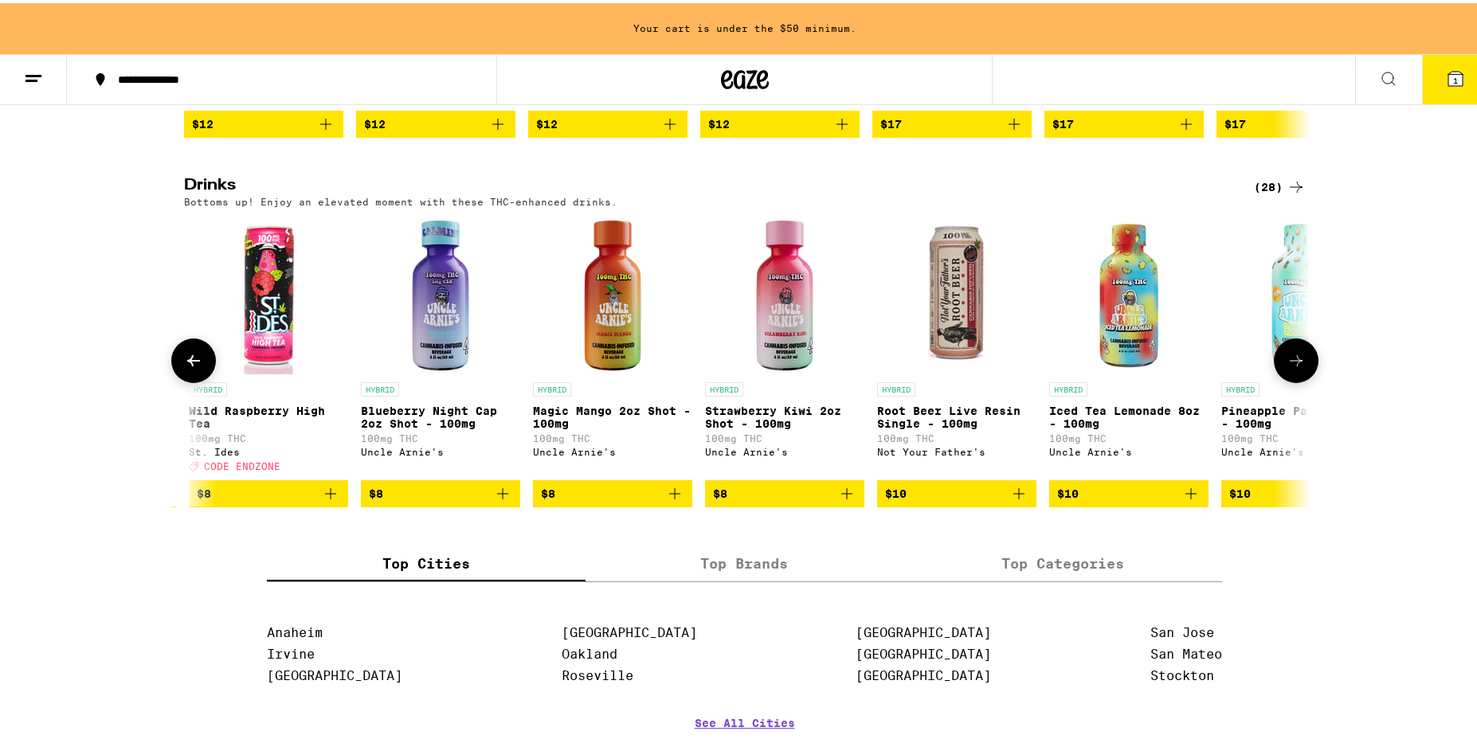
click at [185, 367] on icon at bounding box center [193, 357] width 19 height 19
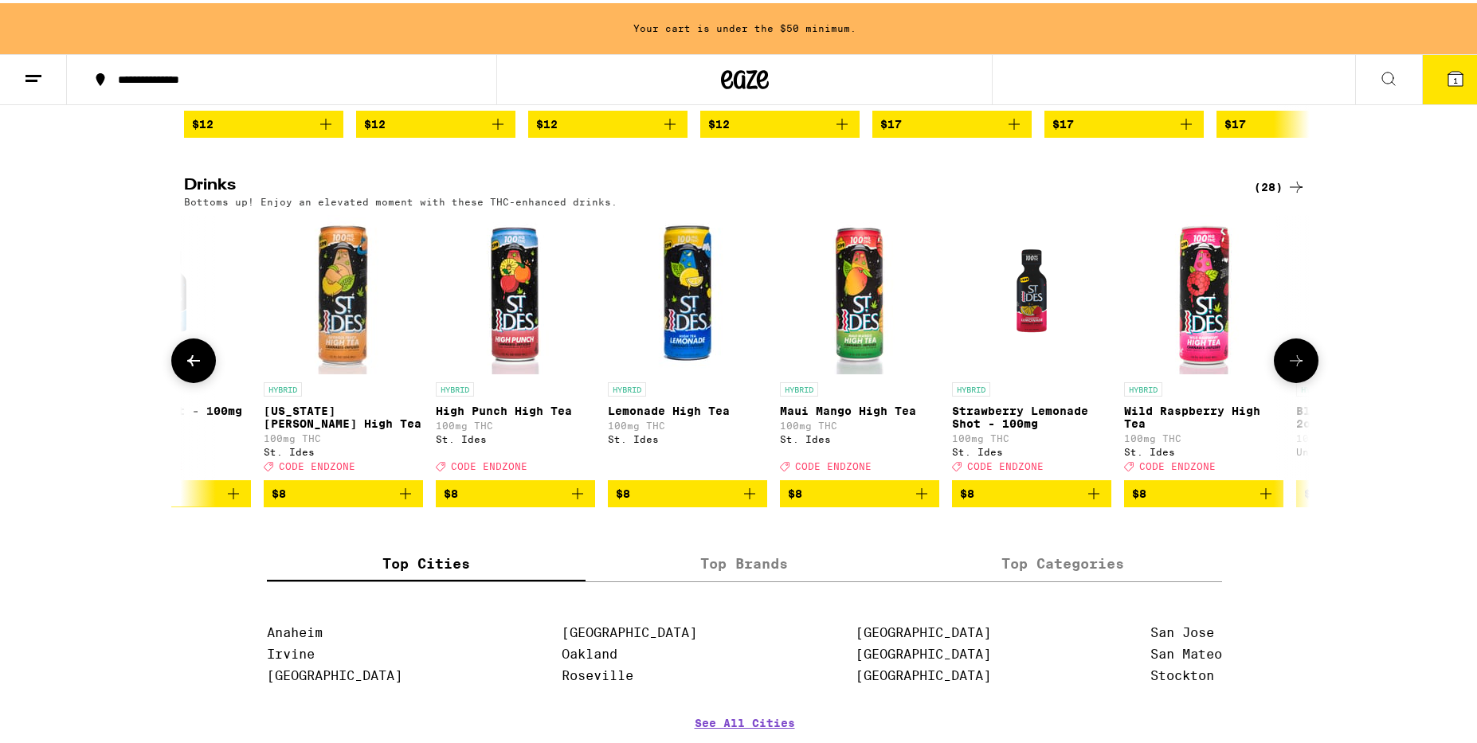
scroll to position [0, 1800]
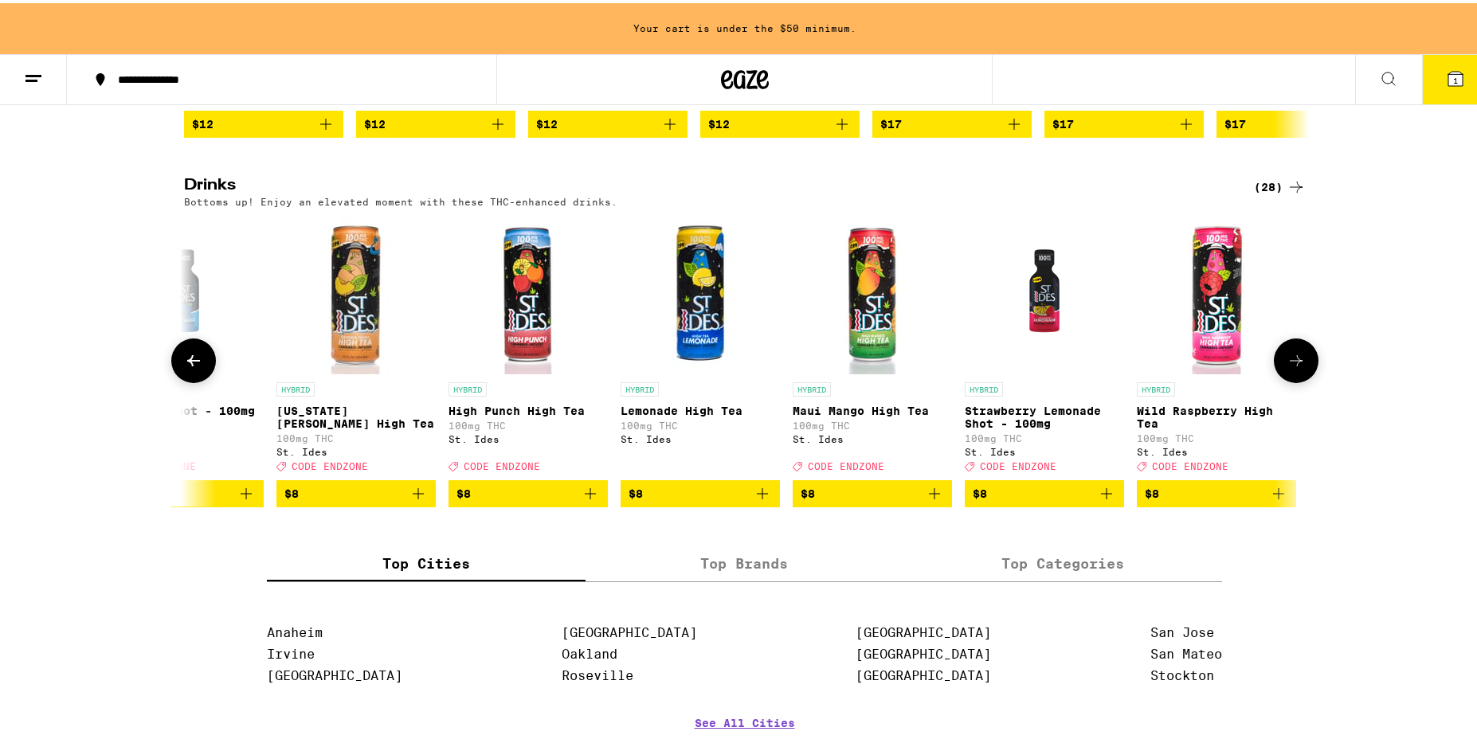
click at [185, 367] on icon at bounding box center [193, 357] width 19 height 19
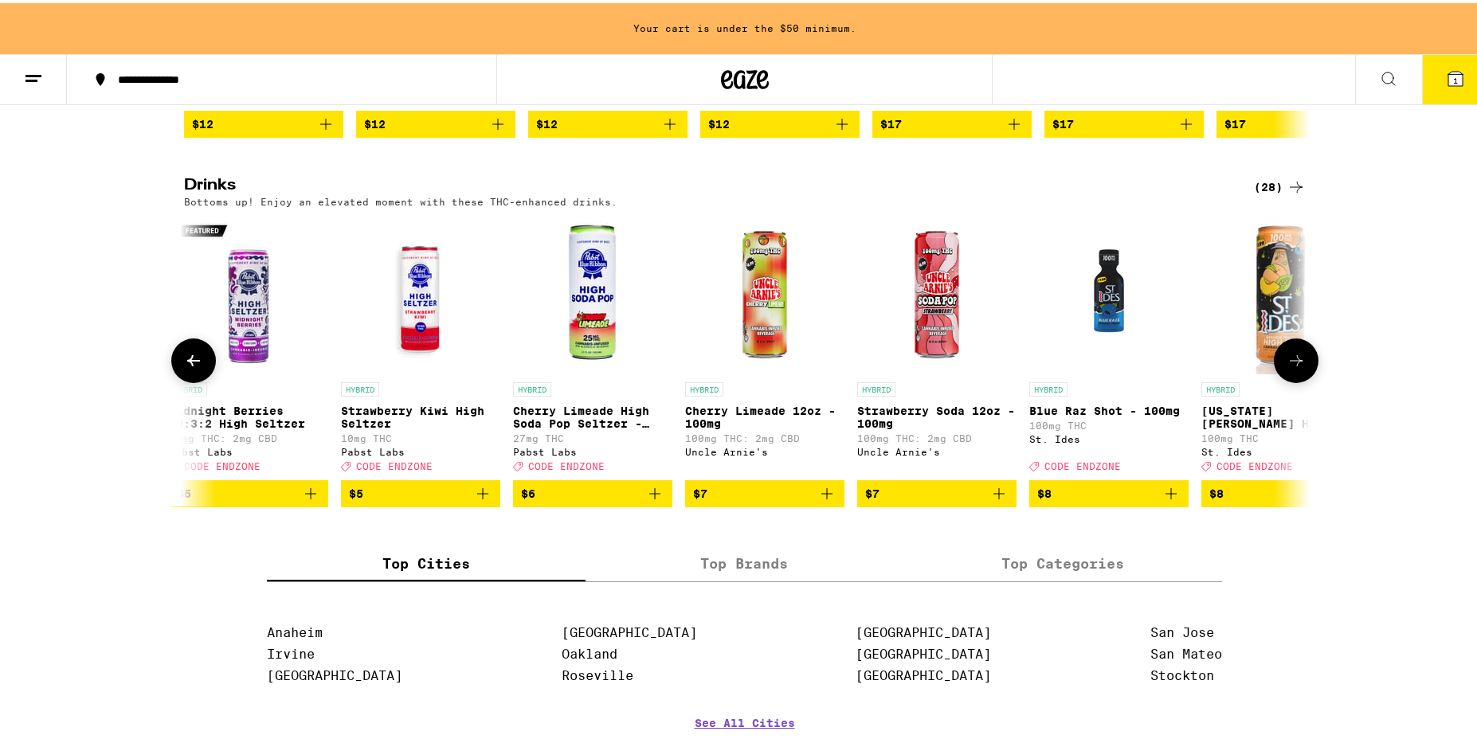
scroll to position [0, 852]
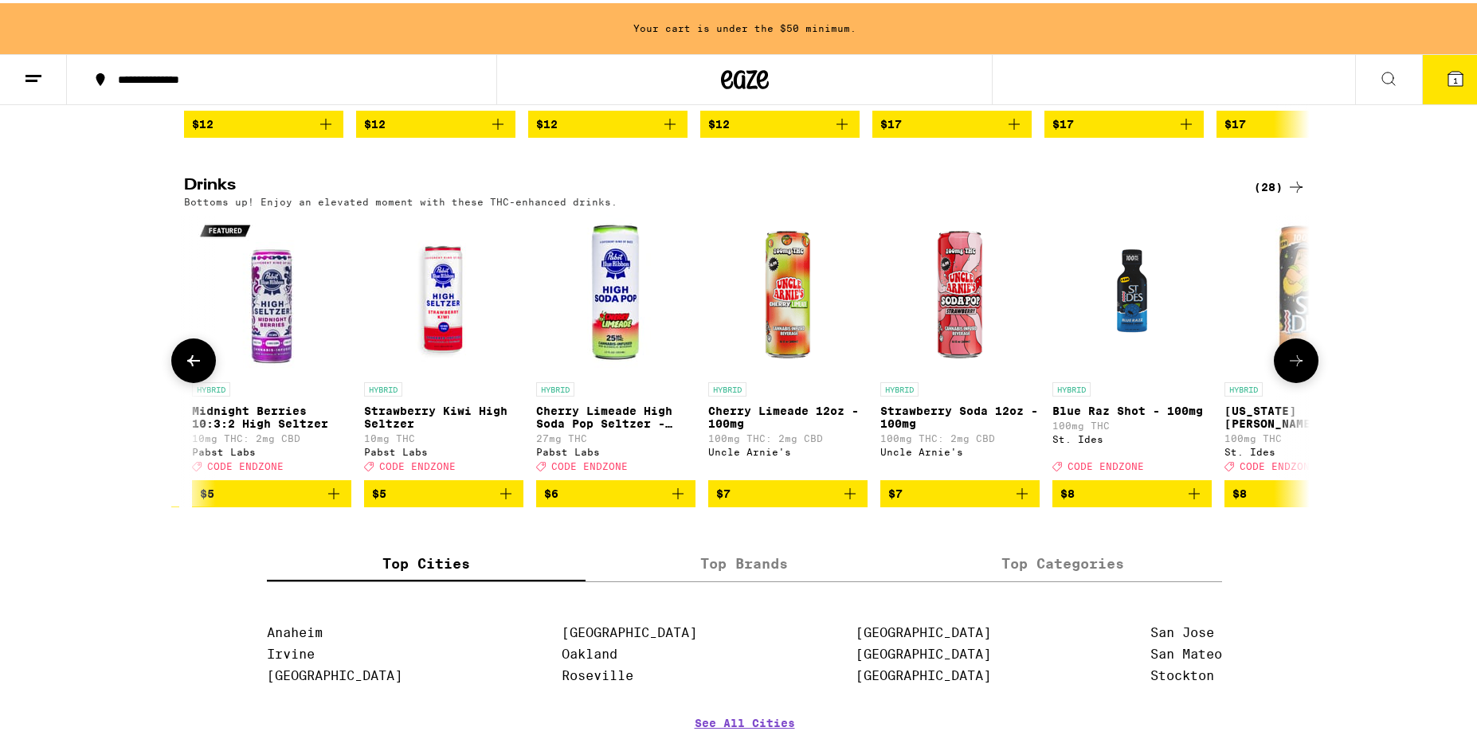
click at [185, 367] on icon at bounding box center [193, 357] width 19 height 19
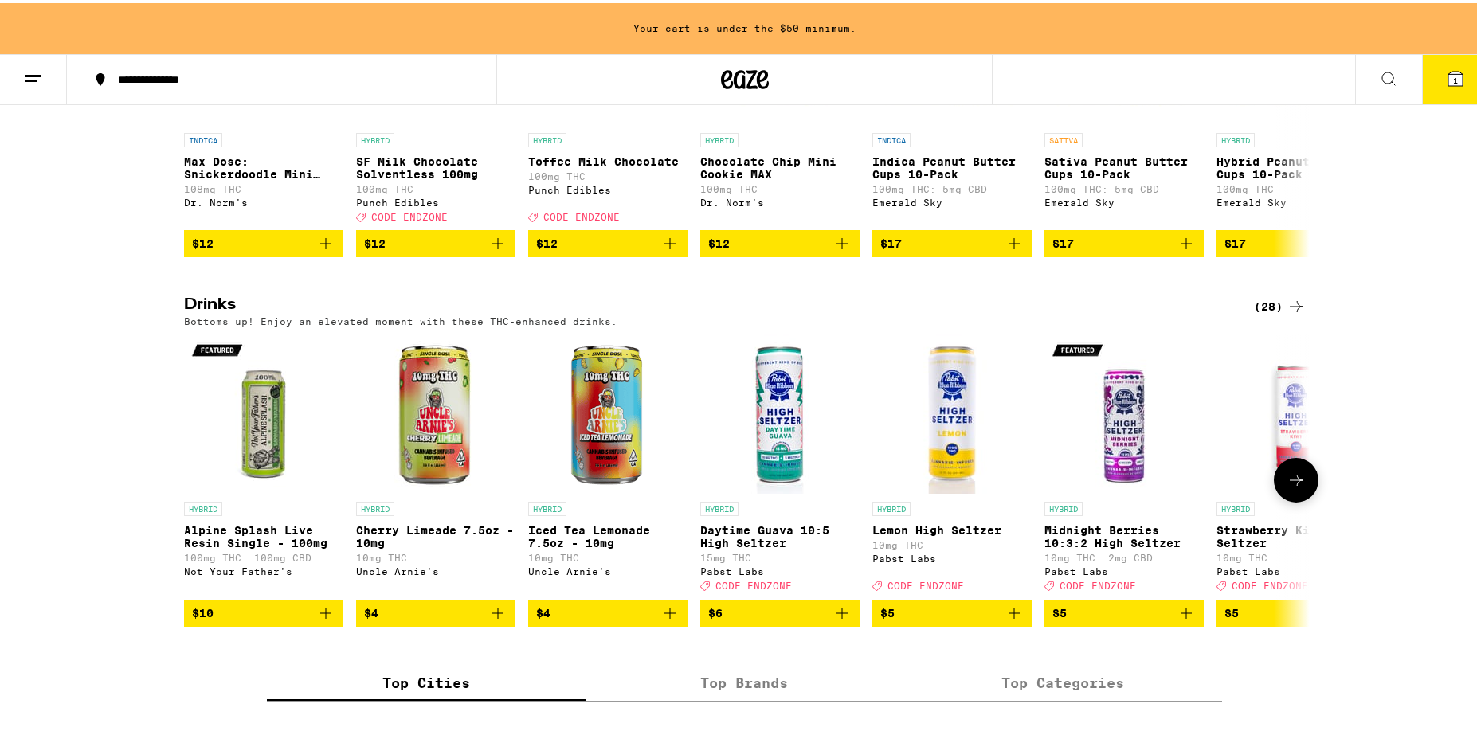
scroll to position [725, 0]
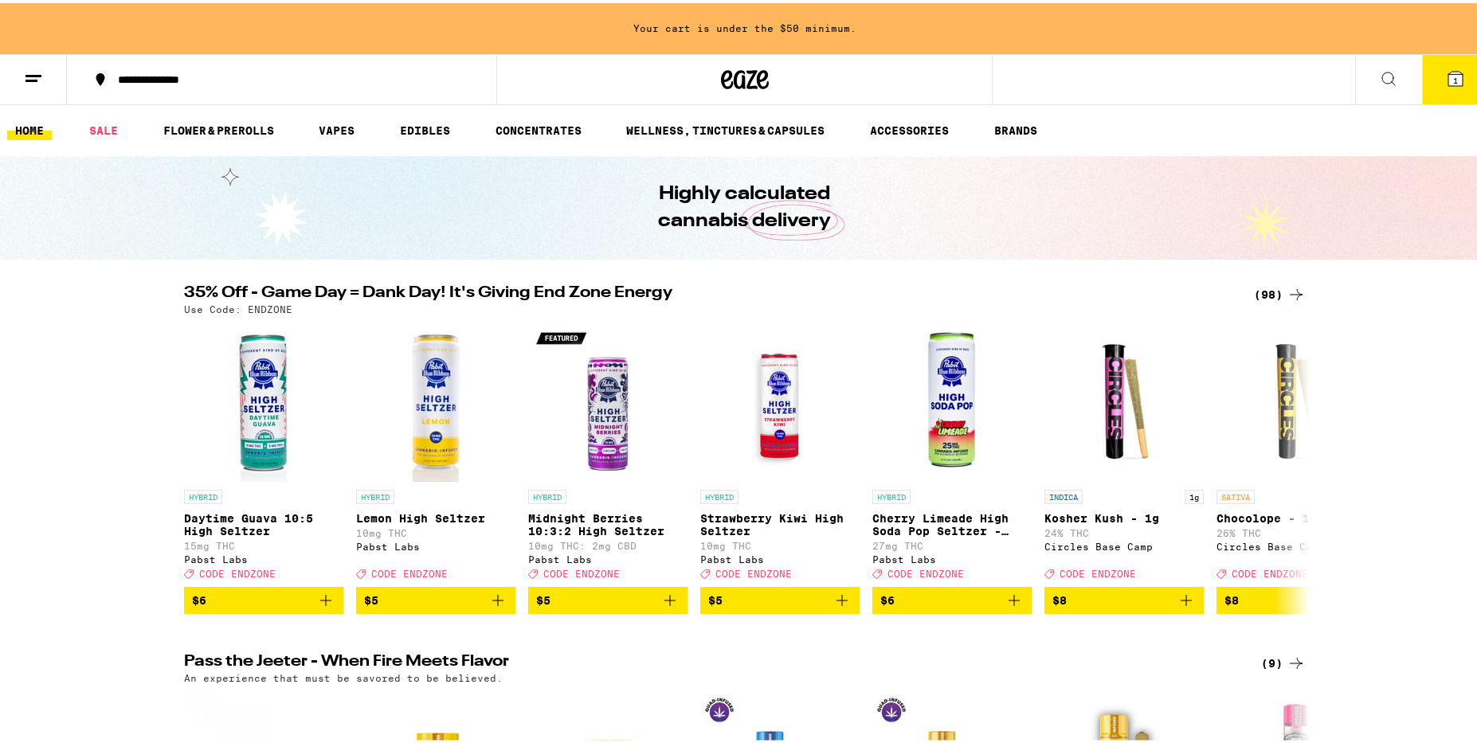
click at [1468, 197] on div "Highly calculated cannabis delivery" at bounding box center [744, 205] width 1489 height 104
